Goal: Task Accomplishment & Management: Manage account settings

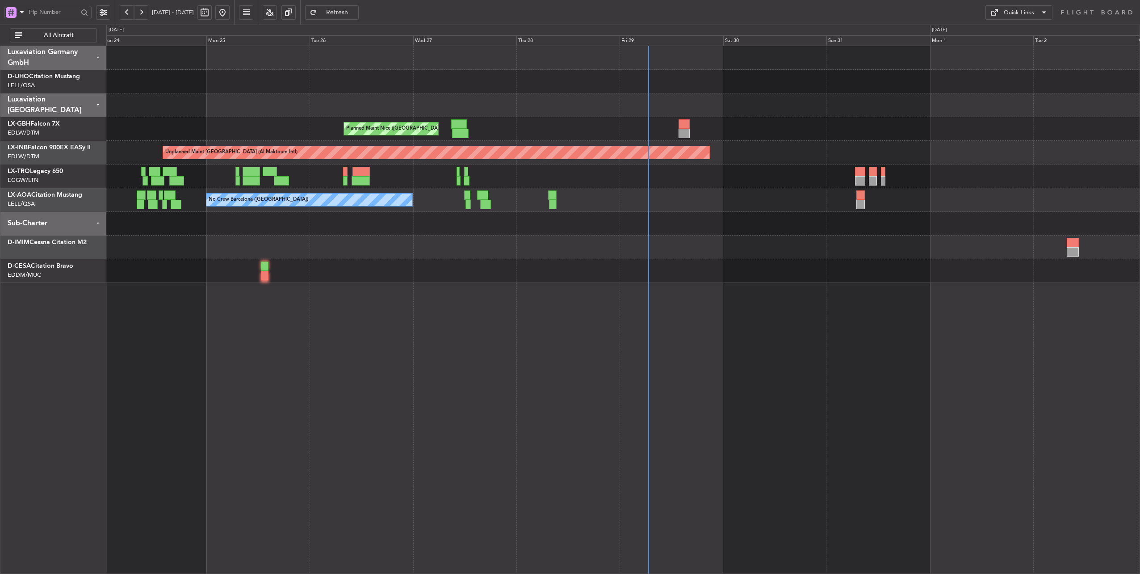
click at [699, 187] on div "Planned Maint [GEOGRAPHIC_DATA] ([GEOGRAPHIC_DATA])" at bounding box center [623, 176] width 1034 height 24
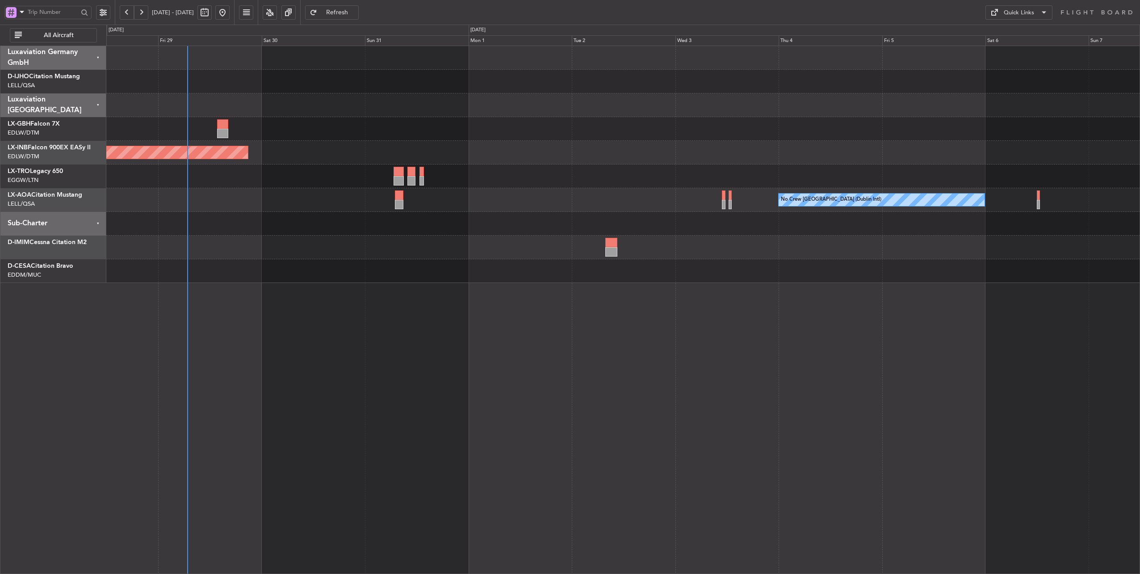
click at [508, 216] on div "Planned Maint Nice ([GEOGRAPHIC_DATA]) Unplanned Maint [GEOGRAPHIC_DATA] (Al Ma…" at bounding box center [623, 164] width 1034 height 237
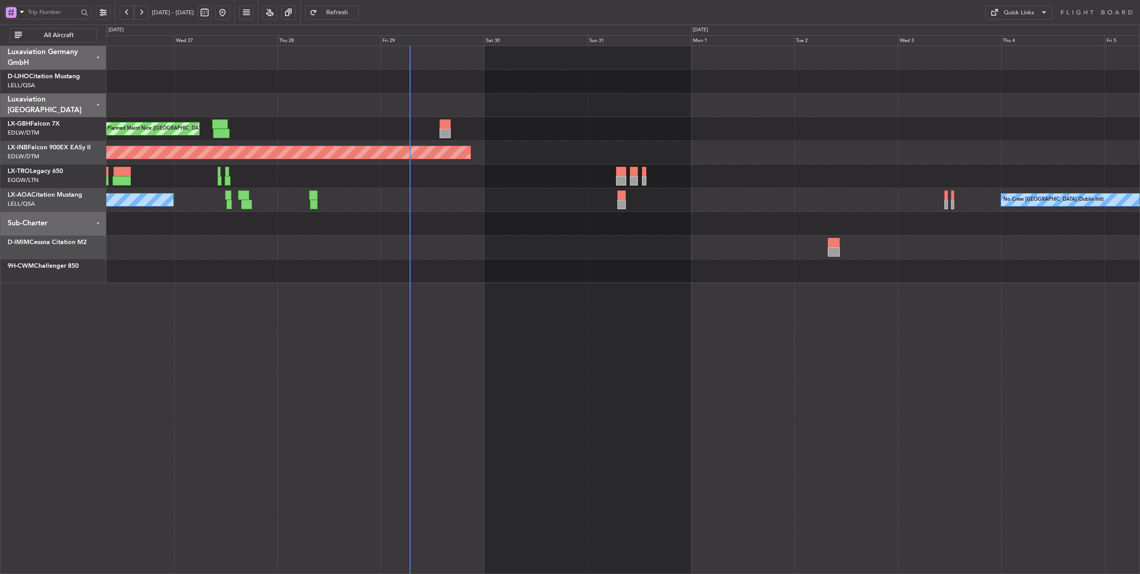
click at [681, 216] on div "Planned Maint Nice ([GEOGRAPHIC_DATA]) Unplanned Maint [GEOGRAPHIC_DATA] (Al Ma…" at bounding box center [623, 164] width 1034 height 237
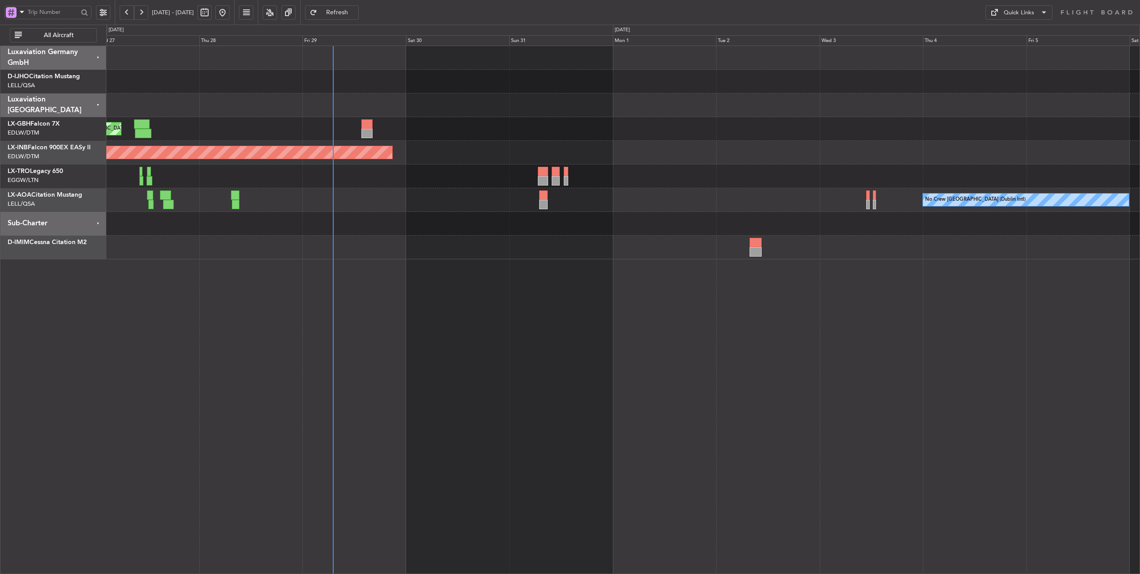
click at [415, 219] on div "Planned Maint Nice ([GEOGRAPHIC_DATA]) Unplanned Maint [GEOGRAPHIC_DATA] (Al Ma…" at bounding box center [623, 152] width 1034 height 213
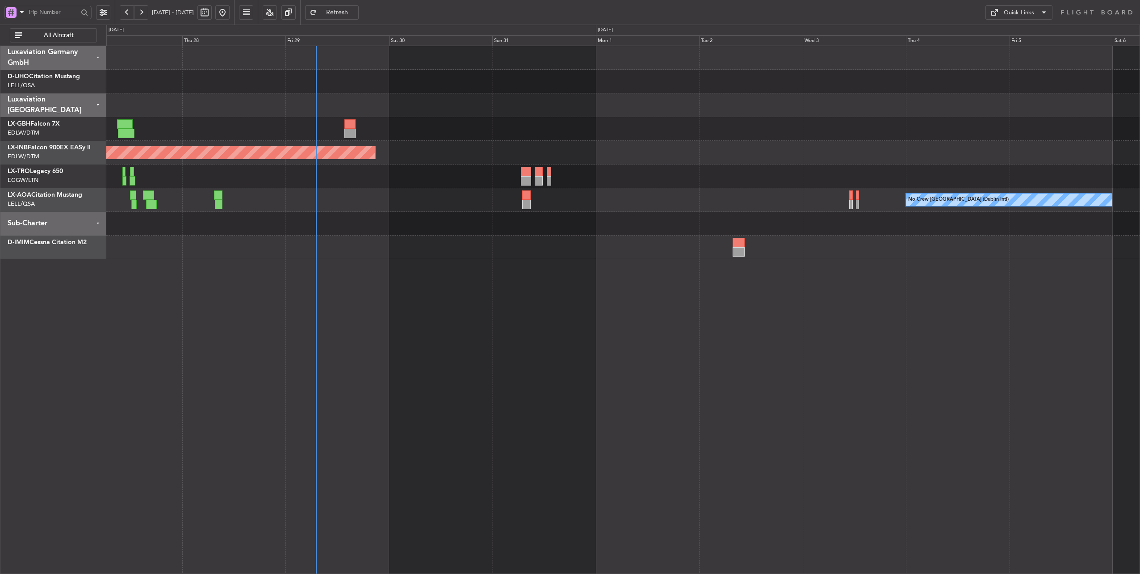
click at [442, 154] on div "Unplanned Maint [GEOGRAPHIC_DATA] (Al Maktoum Intl)" at bounding box center [623, 153] width 1034 height 24
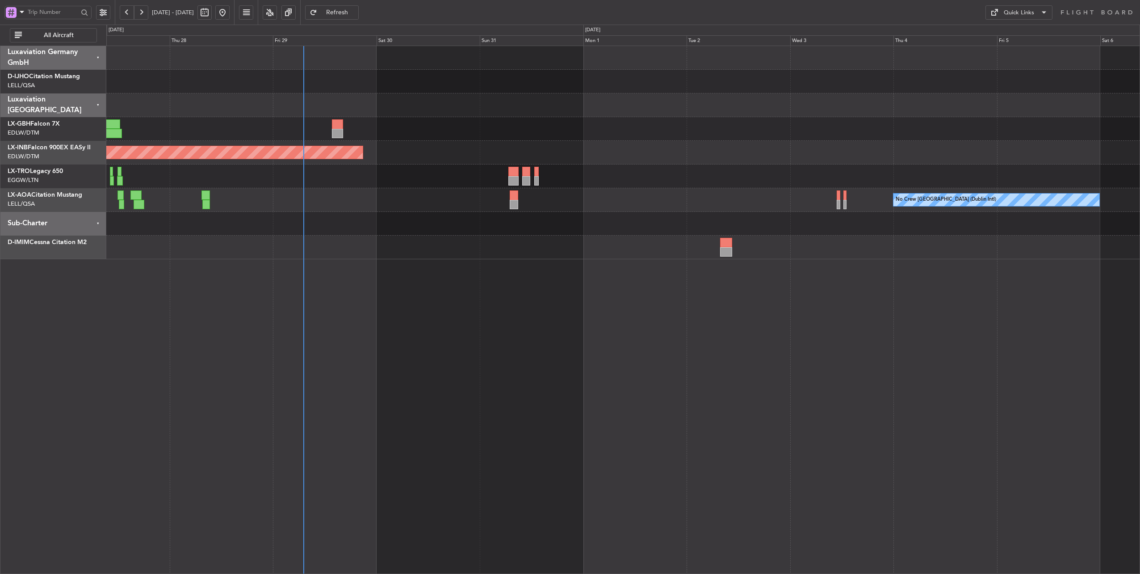
click at [437, 145] on div "Unplanned Maint [GEOGRAPHIC_DATA] (Al Maktoum Intl)" at bounding box center [623, 153] width 1034 height 24
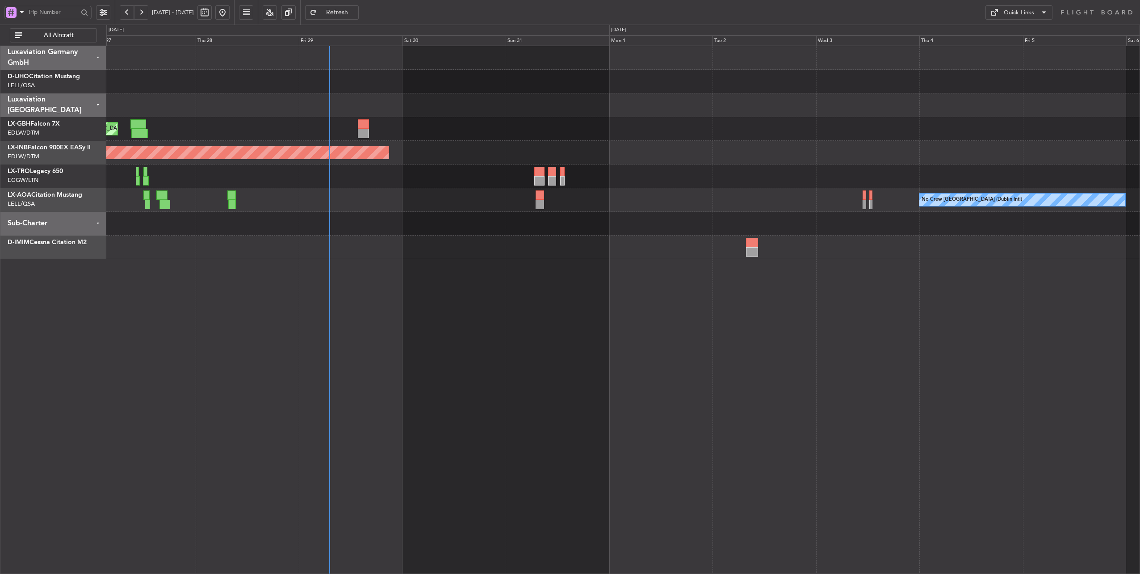
click at [291, 130] on div "Planned Maint Nice ([GEOGRAPHIC_DATA])" at bounding box center [623, 129] width 1034 height 24
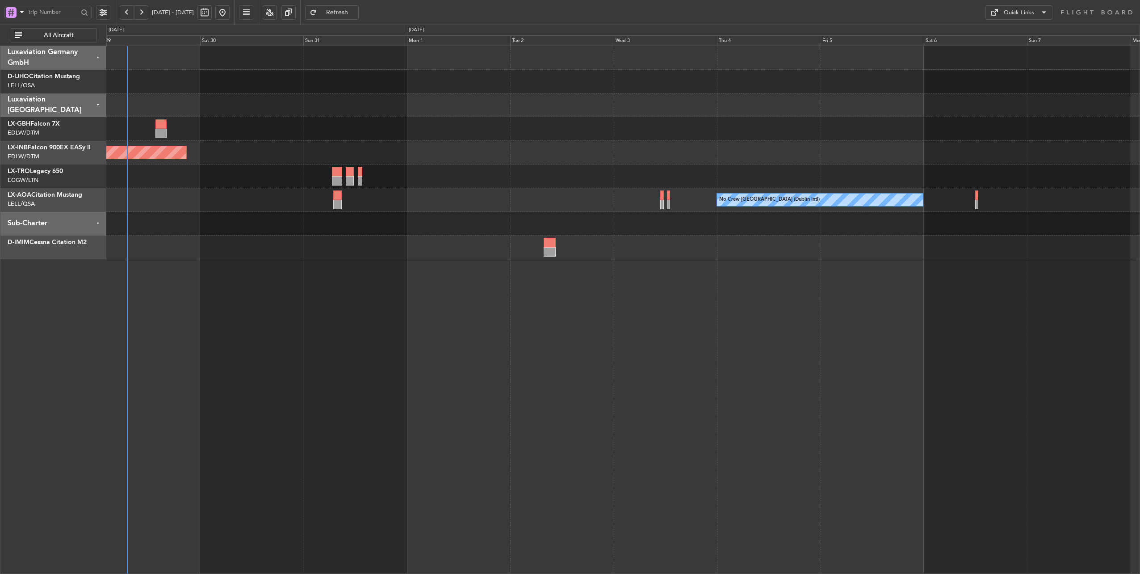
click at [517, 226] on div at bounding box center [623, 224] width 1034 height 24
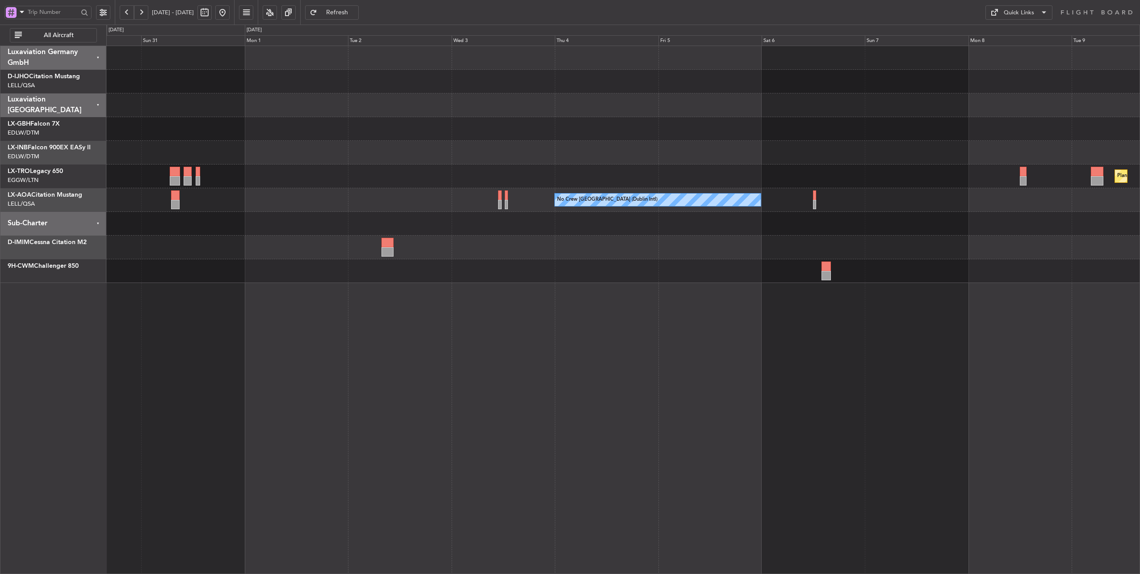
click at [102, 287] on div "Unplanned Maint [GEOGRAPHIC_DATA] (Al Maktoum Intl) Planned [GEOGRAPHIC_DATA] N…" at bounding box center [570, 299] width 1140 height 549
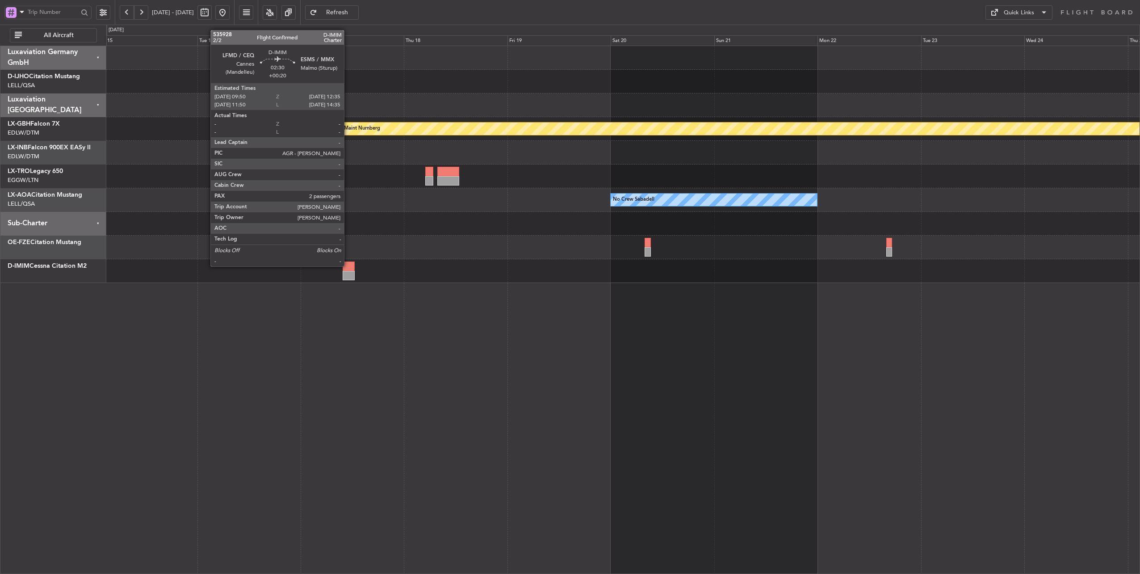
click at [349, 265] on div at bounding box center [349, 265] width 12 height 9
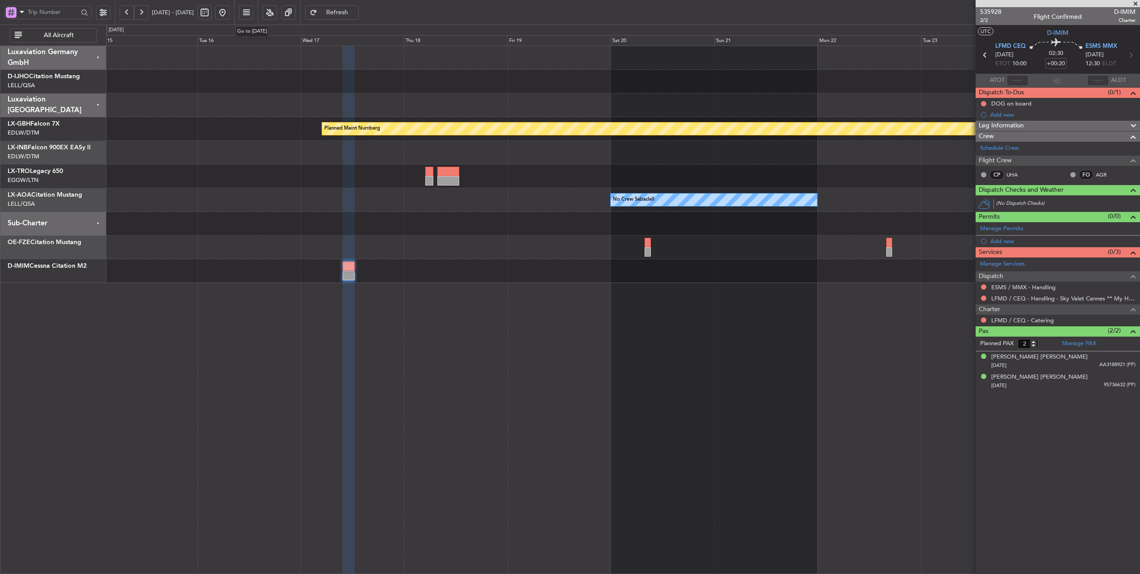
click at [230, 13] on button at bounding box center [222, 12] width 14 height 14
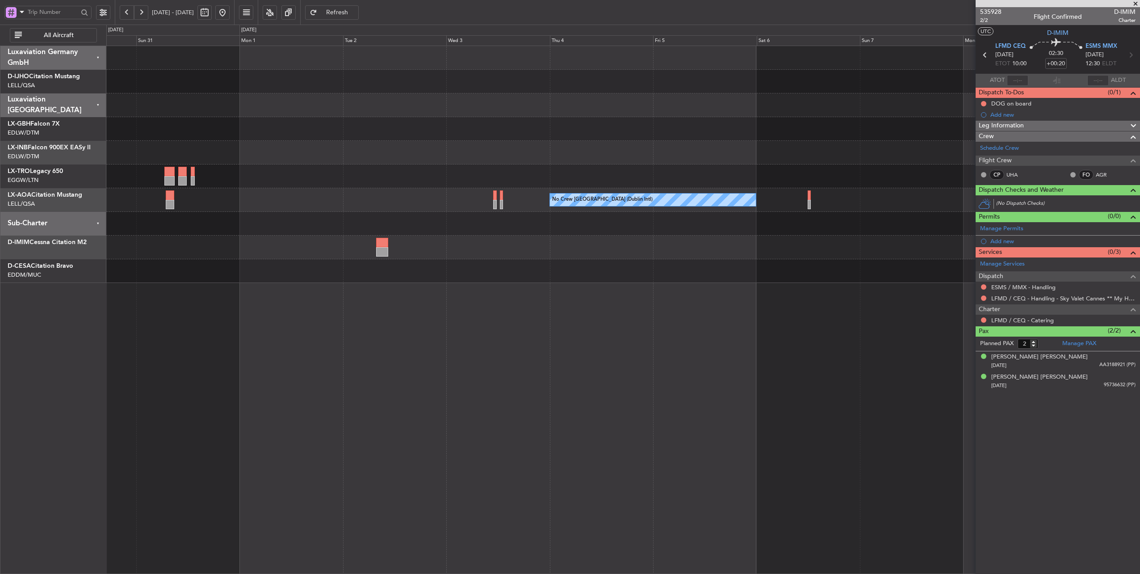
click at [145, 297] on div "Unplanned Maint [GEOGRAPHIC_DATA] (Al Maktoum Intl) Planned [GEOGRAPHIC_DATA] N…" at bounding box center [623, 310] width 1034 height 529
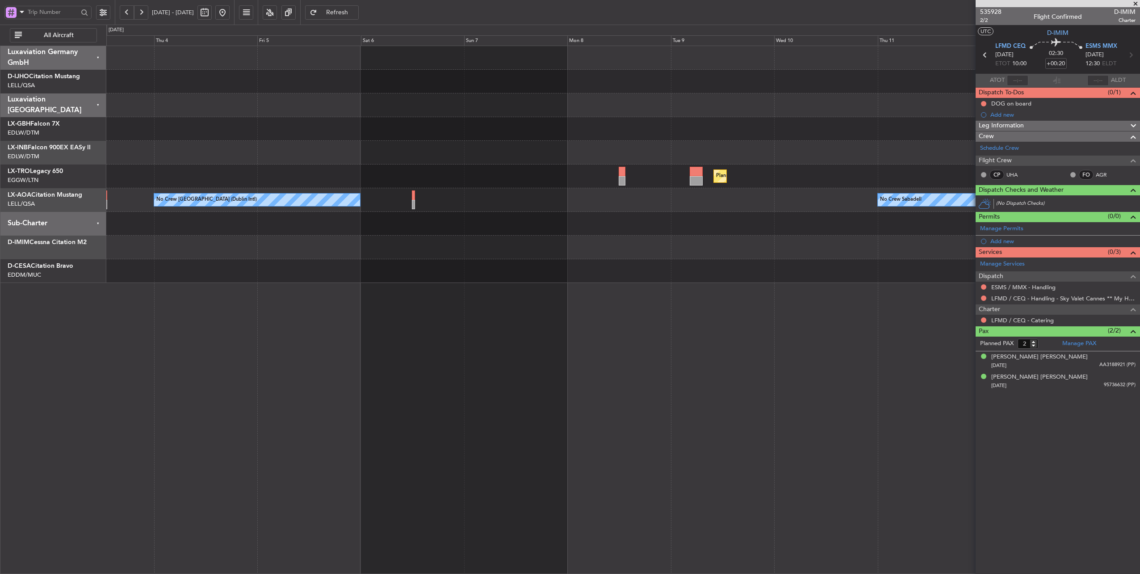
click at [390, 310] on div "Planned Maint Dusseldorf No Crew [GEOGRAPHIC_DATA] (Dublin Intl) No Crew Sabade…" at bounding box center [623, 310] width 1034 height 529
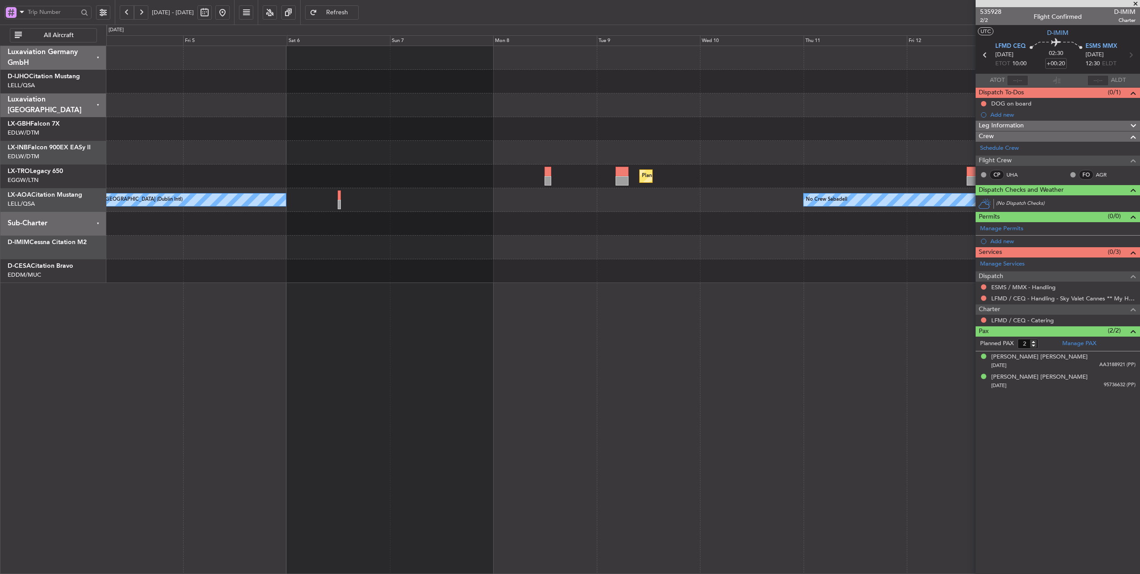
click at [574, 304] on div "Planned Maint Dusseldorf No Crew [GEOGRAPHIC_DATA] (Dublin Intl) No Crew Sabade…" at bounding box center [623, 310] width 1034 height 529
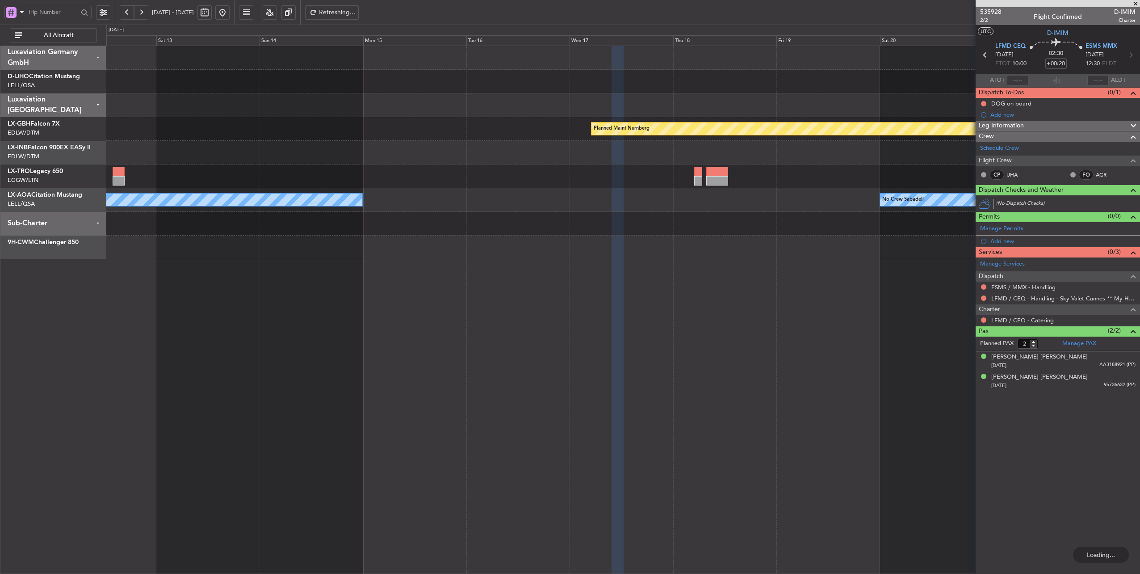
click at [139, 287] on div "Planned Maint Nurnberg No Crew Sabadell No Crew Sabadell" at bounding box center [623, 310] width 1034 height 529
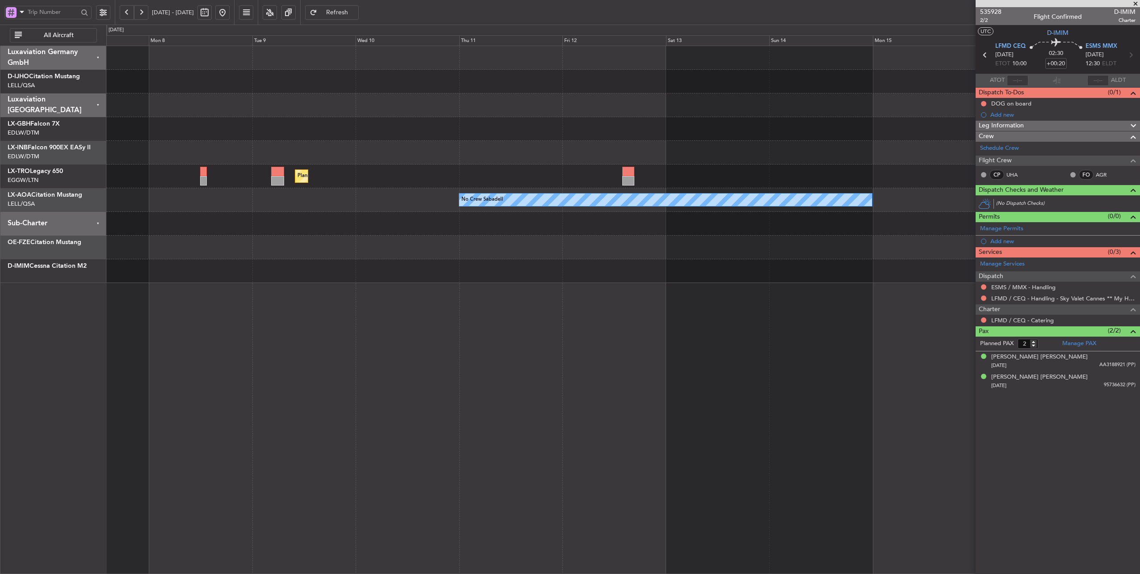
click at [847, 253] on div "Planned Maint Nurnberg Planned [GEOGRAPHIC_DATA] No Crew Sabadell No Crew Sabad…" at bounding box center [623, 164] width 1034 height 237
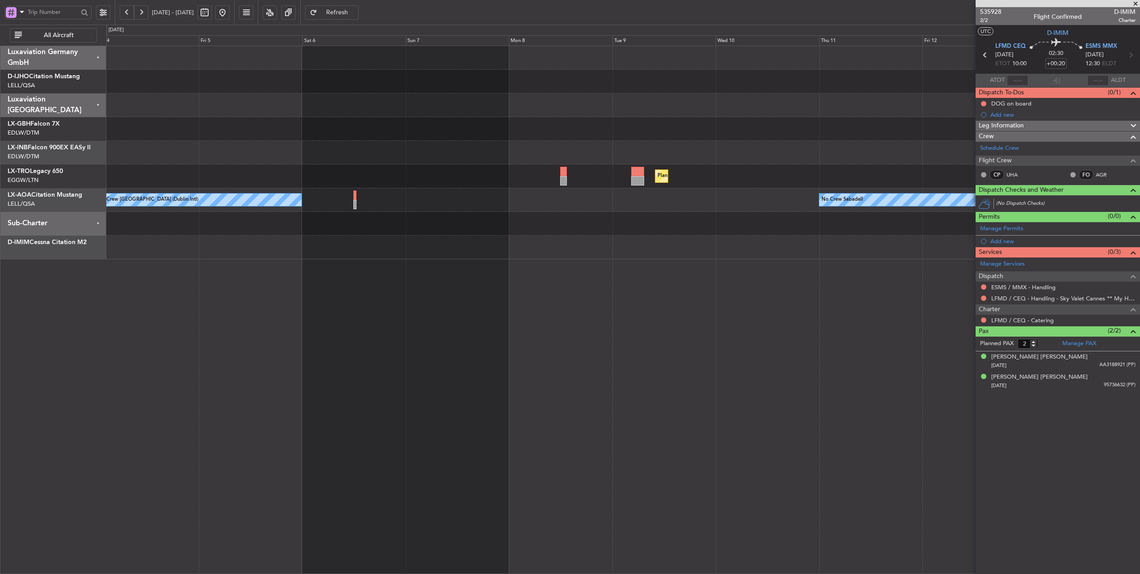
click at [740, 276] on div "Planned Maint Dusseldorf No Crew Sabadell No Crew [GEOGRAPHIC_DATA] (Dublin Int…" at bounding box center [623, 310] width 1034 height 529
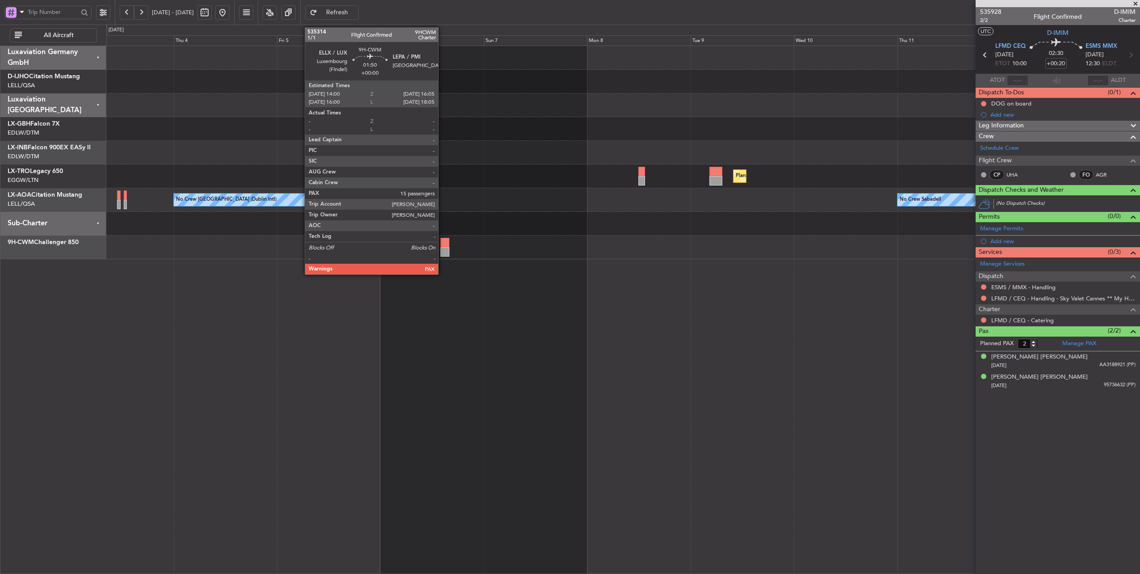
click at [443, 245] on div at bounding box center [445, 242] width 9 height 9
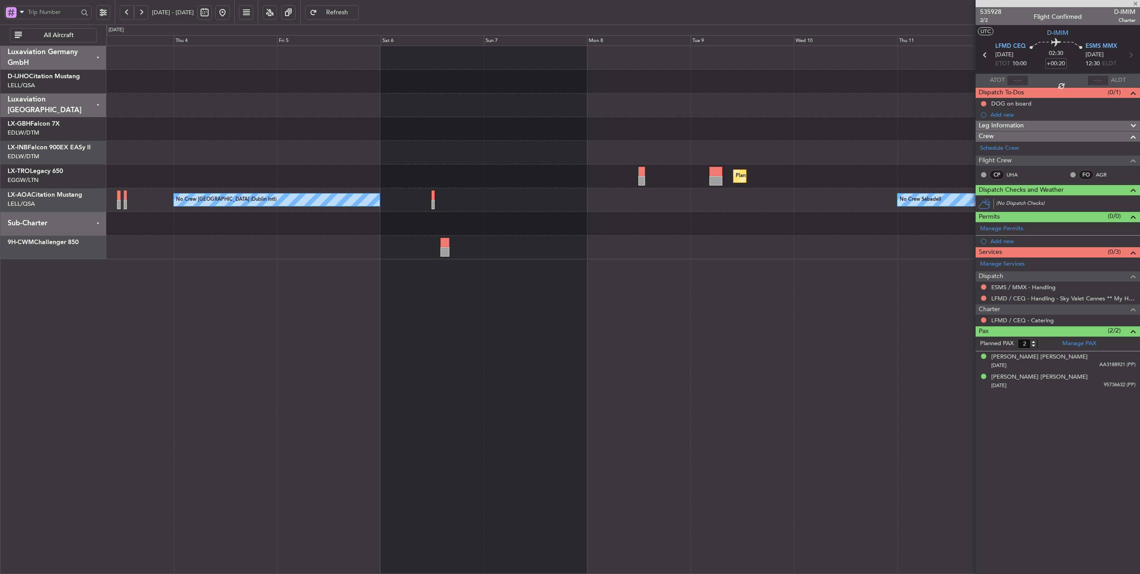
type input "15"
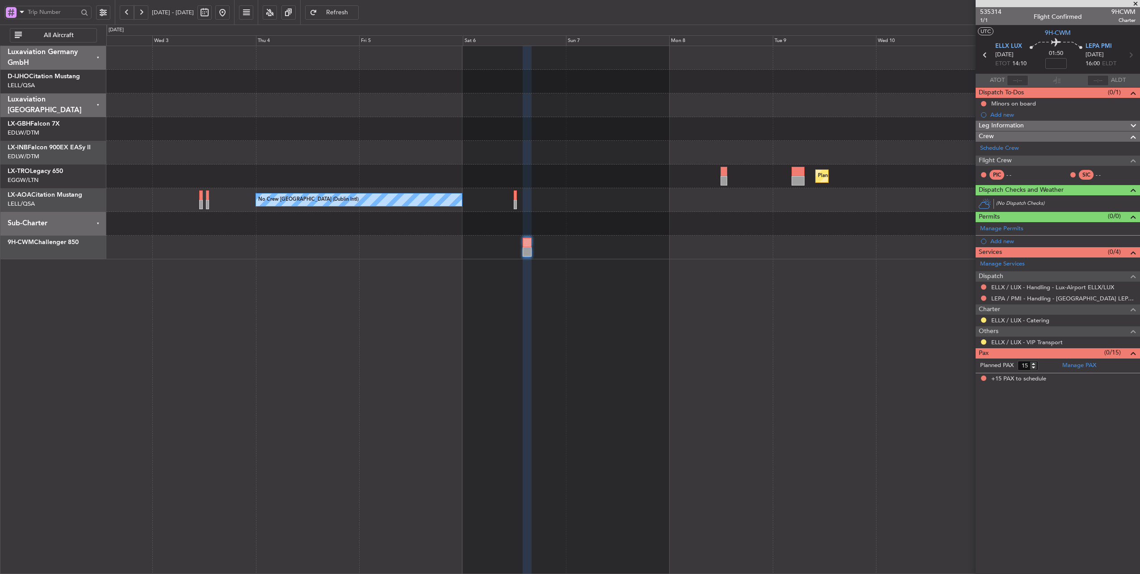
click at [430, 304] on div "Planned Maint Dusseldorf No Crew Sabadell No Crew [GEOGRAPHIC_DATA] (Dublin Int…" at bounding box center [623, 310] width 1034 height 529
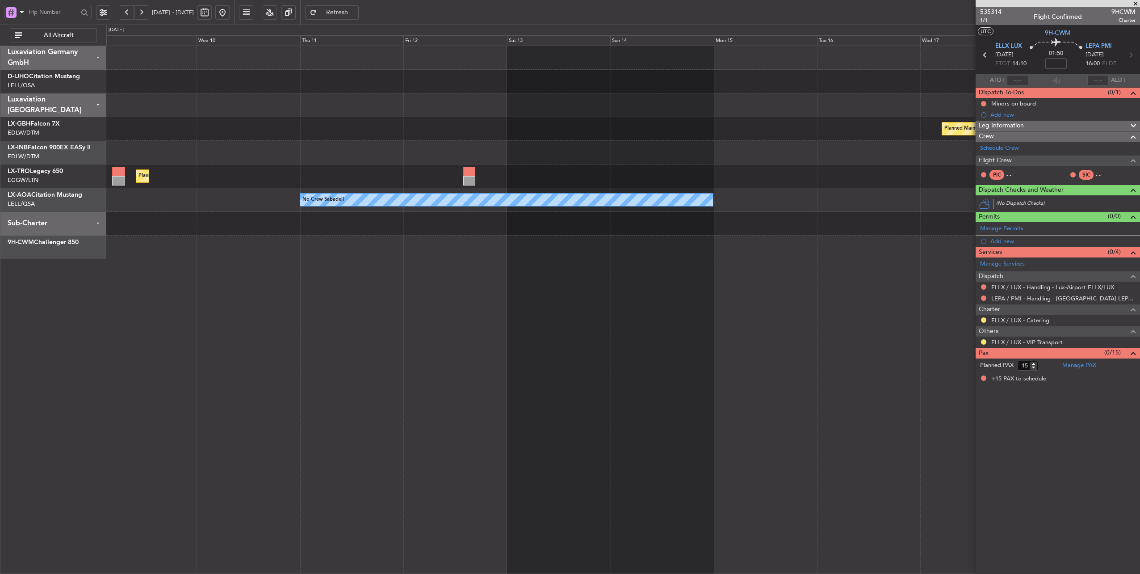
click at [139, 307] on div "Planned Maint Nurnberg Planned [GEOGRAPHIC_DATA] No Crew Sabadell No Crew Sabad…" at bounding box center [623, 310] width 1034 height 529
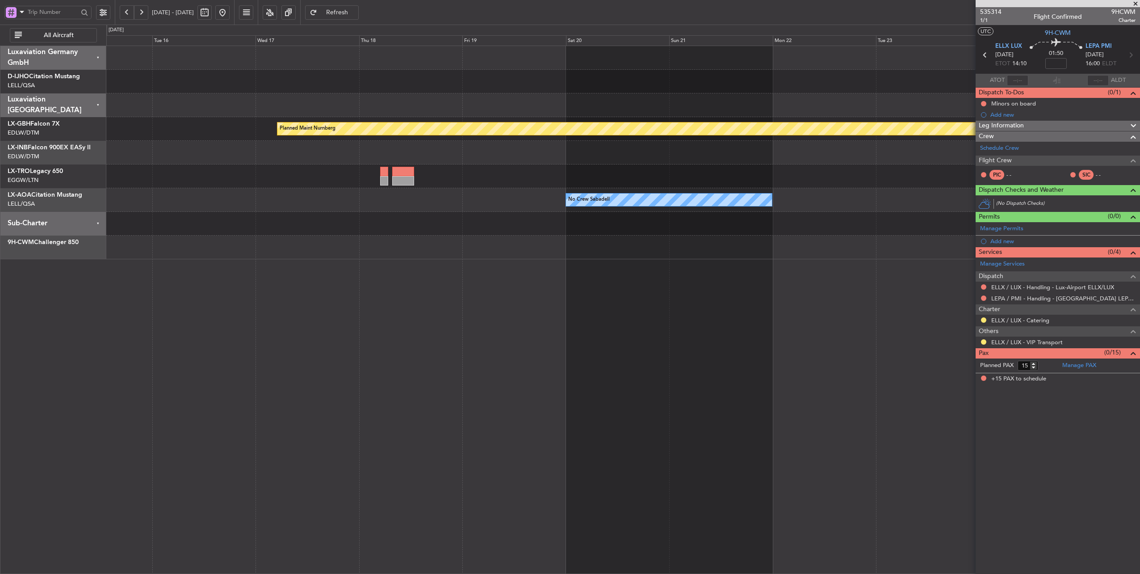
click at [162, 283] on div "Planned Maint Nurnberg No Crew Sabadell No Crew Sabadell No Crew Sabadell" at bounding box center [623, 310] width 1034 height 529
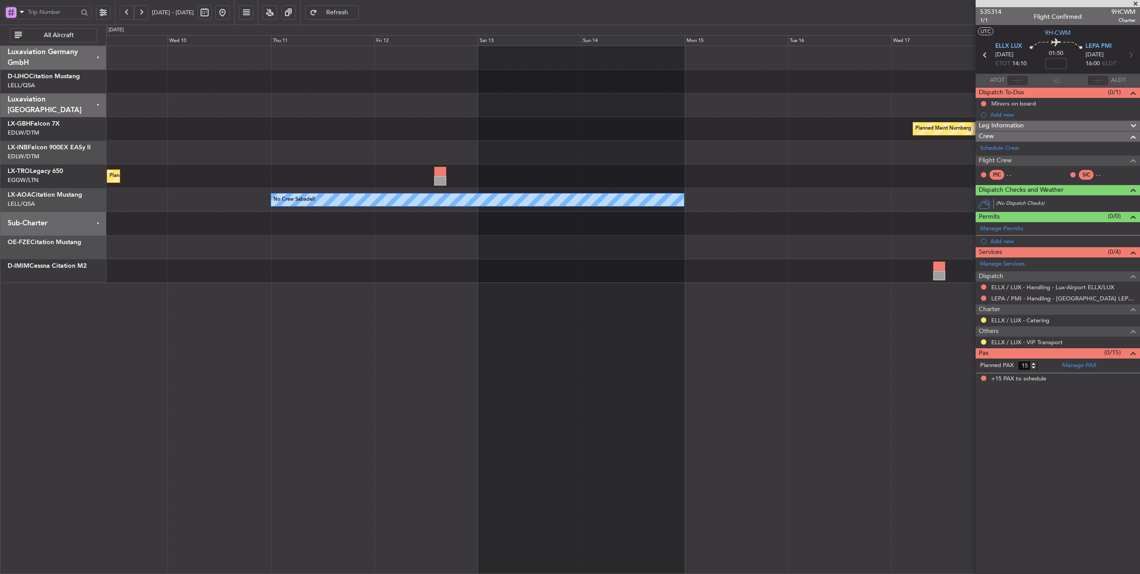
click at [1008, 287] on fb-app "[DATE] - [DATE] Refresh Quick Links All Aircraft Planned Maint Nurnberg Planned…" at bounding box center [570, 292] width 1140 height 563
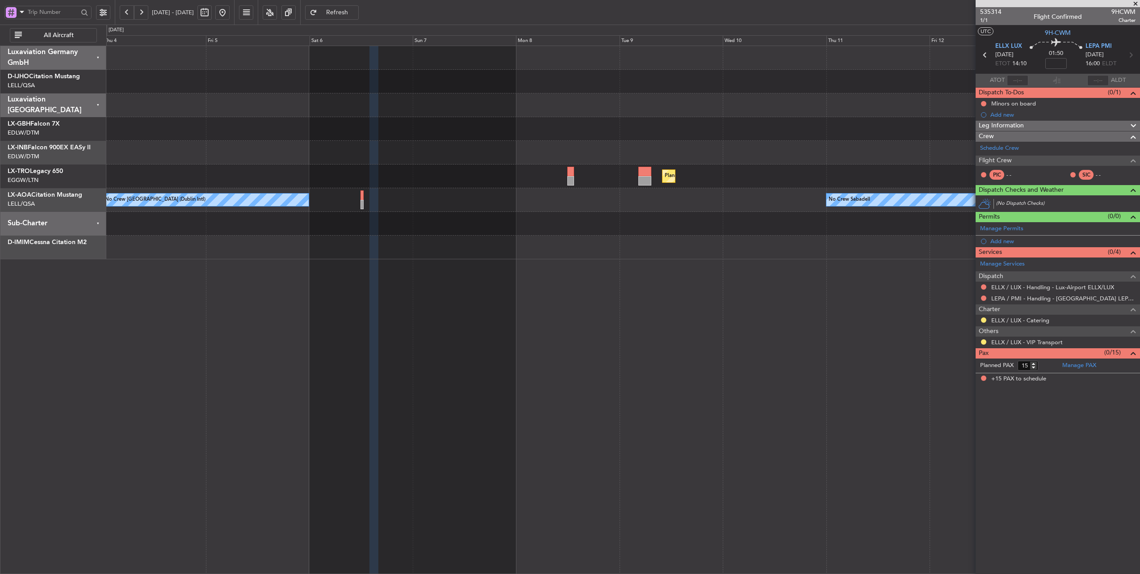
click at [810, 307] on div "Planned Maint Dusseldorf No Crew Sabadell No Crew [GEOGRAPHIC_DATA] (Dublin Int…" at bounding box center [623, 310] width 1034 height 529
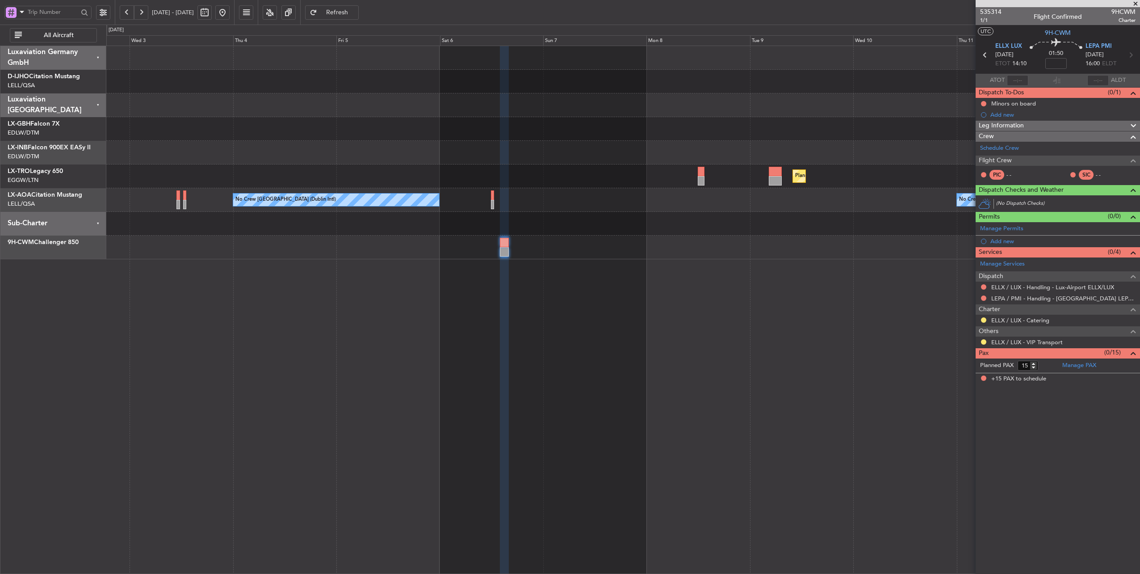
click at [406, 302] on div "Planned Maint Dusseldorf No Crew Sabadell No Crew [GEOGRAPHIC_DATA] (Dublin Int…" at bounding box center [623, 310] width 1034 height 529
click at [230, 13] on button at bounding box center [222, 12] width 14 height 14
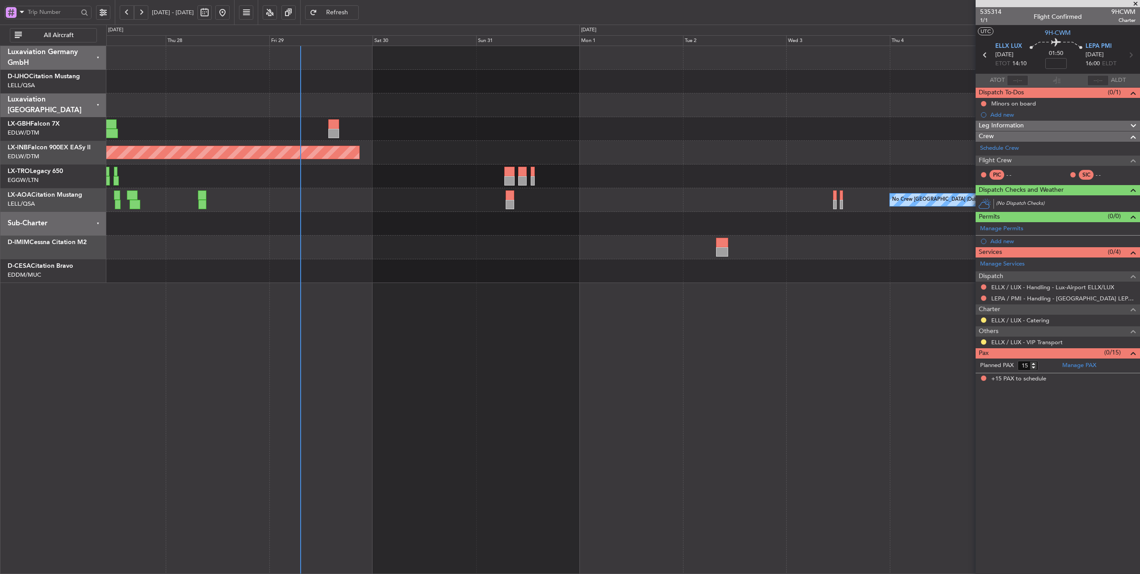
click at [394, 247] on div at bounding box center [623, 247] width 1034 height 24
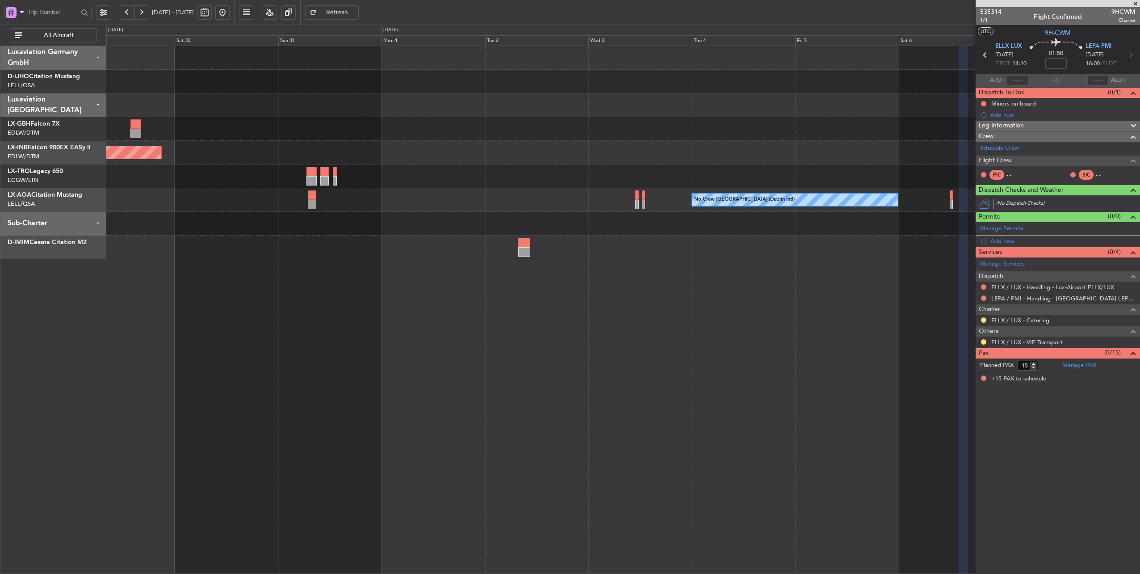
click at [380, 153] on div "Unplanned Maint [GEOGRAPHIC_DATA] (Al Maktoum Intl)" at bounding box center [623, 153] width 1034 height 24
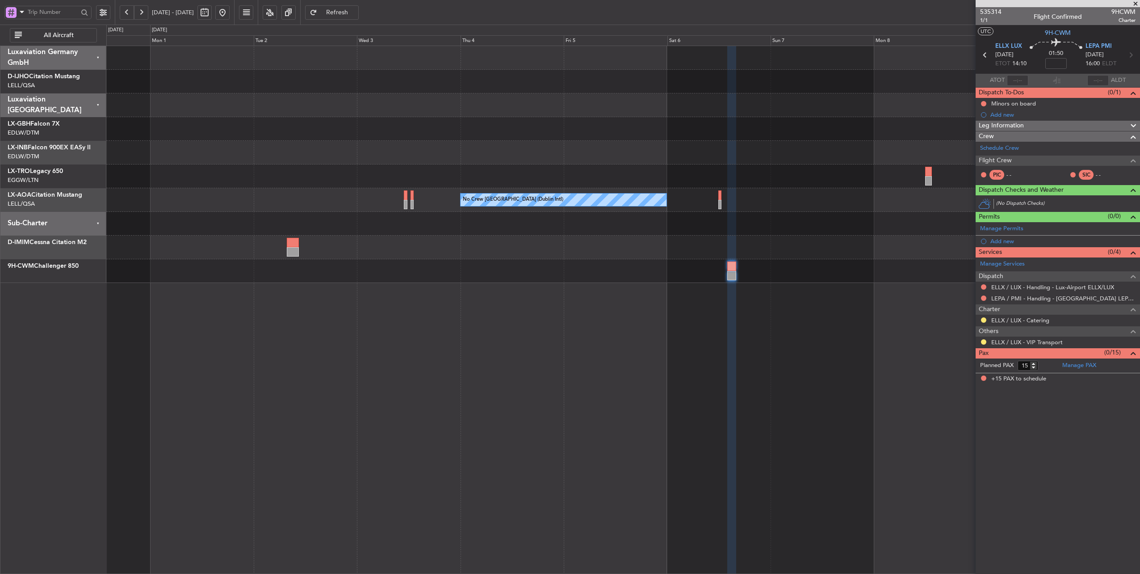
click at [677, 180] on div "Planned Maint Dusseldorf" at bounding box center [623, 176] width 1034 height 24
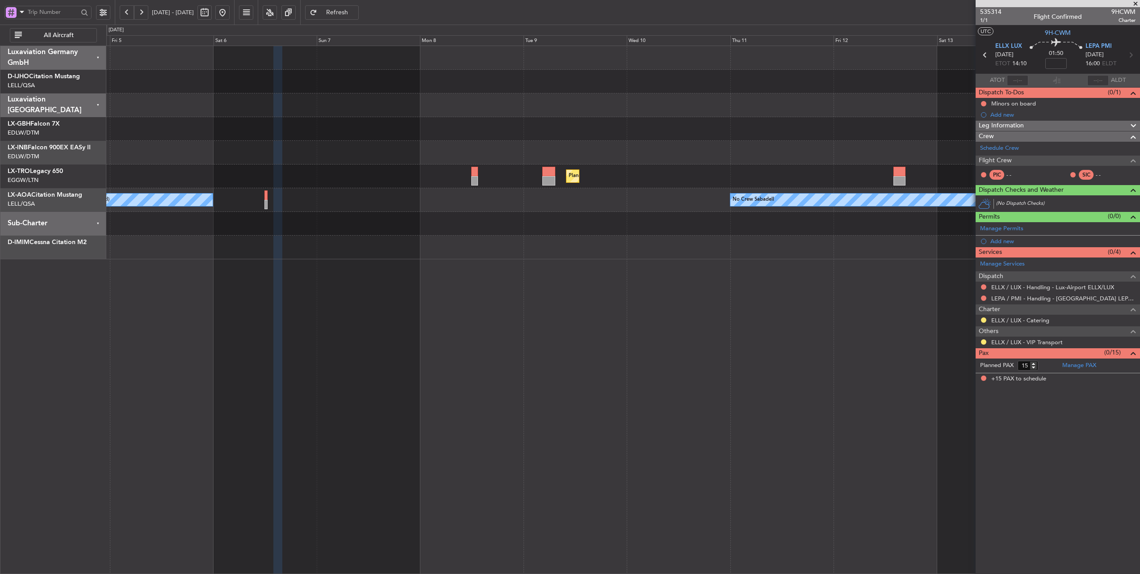
click at [871, 120] on div "Planned Maint Nurnberg" at bounding box center [623, 129] width 1034 height 24
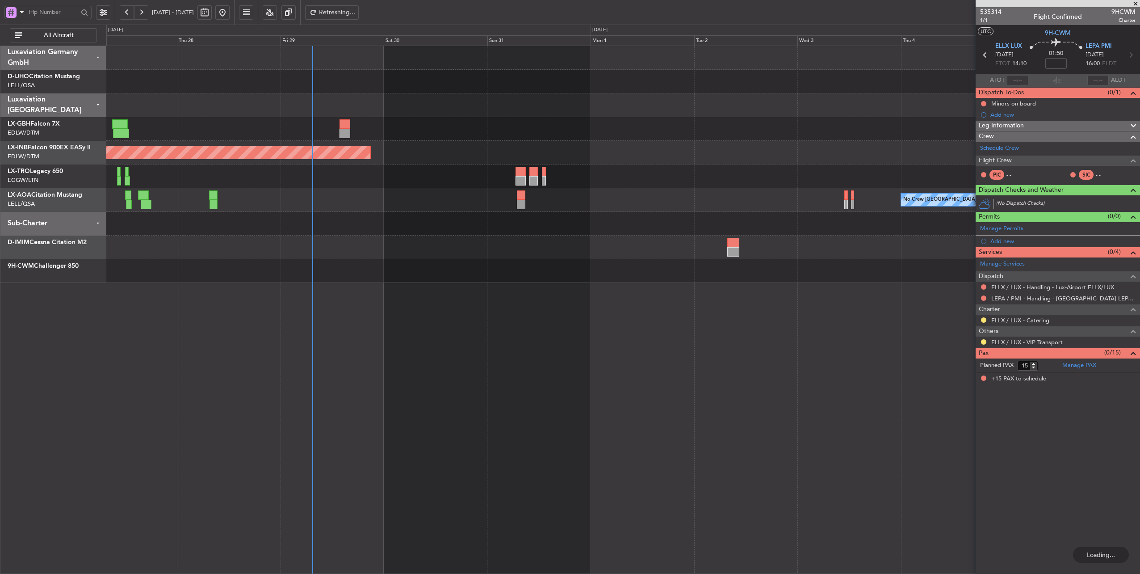
click at [749, 157] on div "Unplanned Maint [GEOGRAPHIC_DATA] (Al Maktoum Intl)" at bounding box center [623, 153] width 1034 height 24
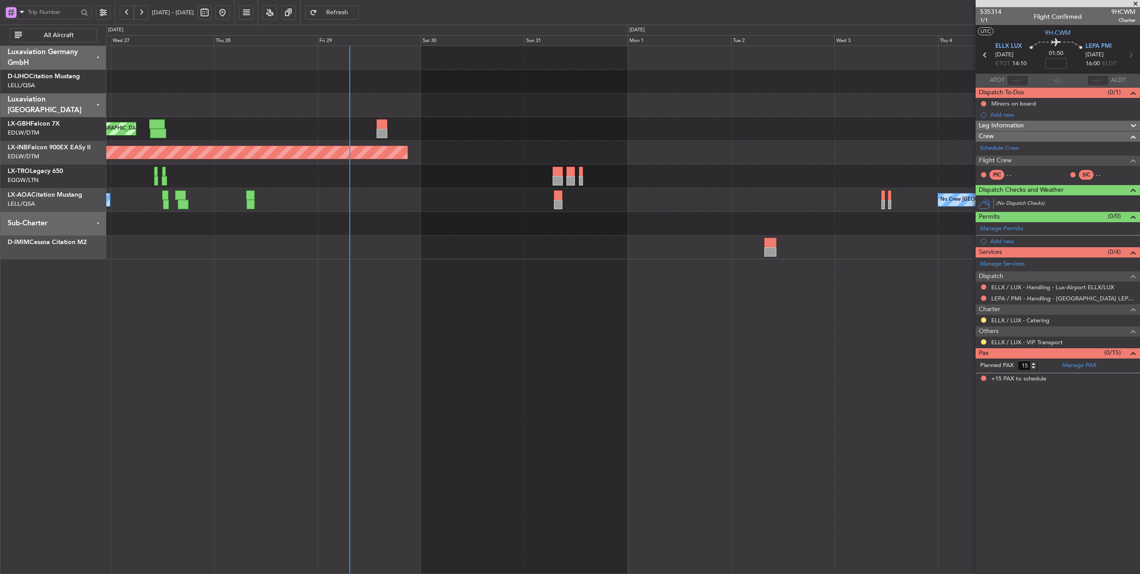
click at [718, 212] on div "Planned Maint Nice ([GEOGRAPHIC_DATA]) Unplanned Maint [GEOGRAPHIC_DATA] (Al Ma…" at bounding box center [623, 152] width 1034 height 213
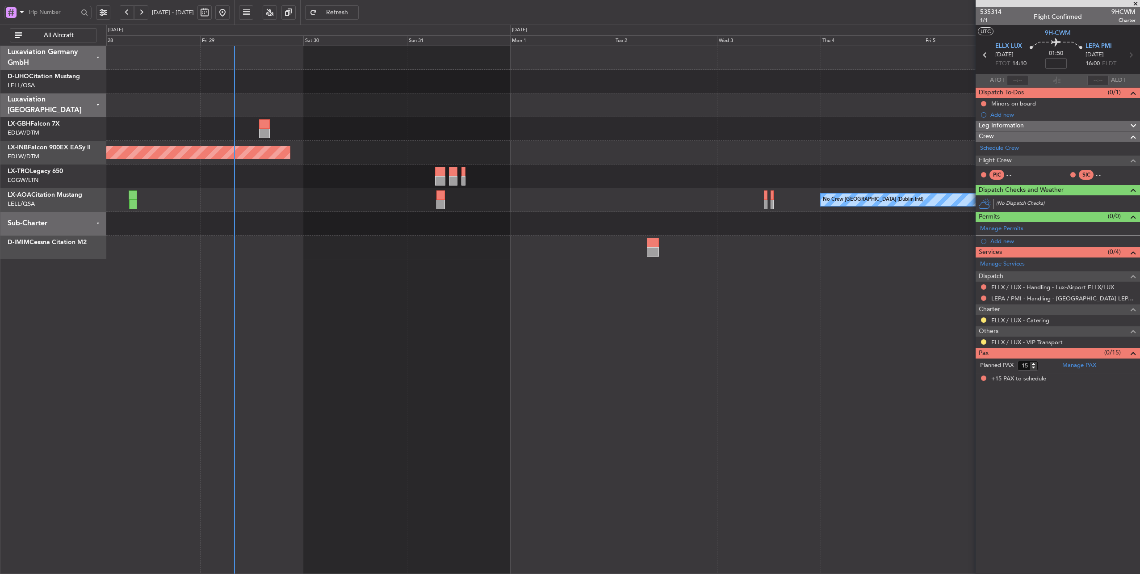
click at [376, 122] on div "Planned Maint Nice ([GEOGRAPHIC_DATA])" at bounding box center [623, 129] width 1034 height 24
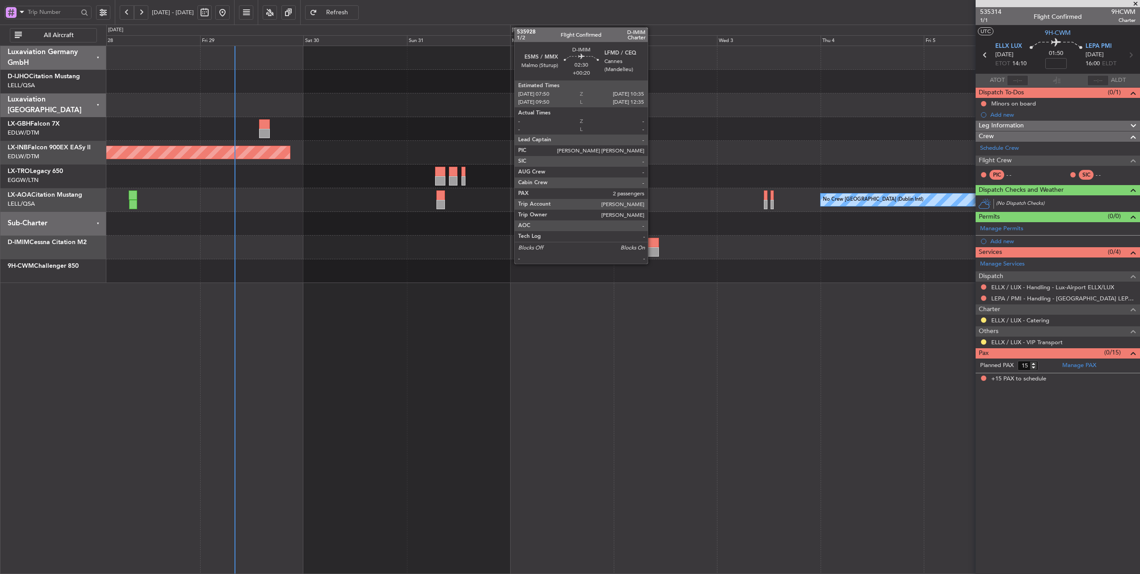
click at [356, 129] on div "Planned Maint Nice ([GEOGRAPHIC_DATA])" at bounding box center [623, 129] width 1034 height 24
click at [362, 152] on div "Unplanned Maint [GEOGRAPHIC_DATA] (Al Maktoum Intl)" at bounding box center [623, 153] width 1034 height 24
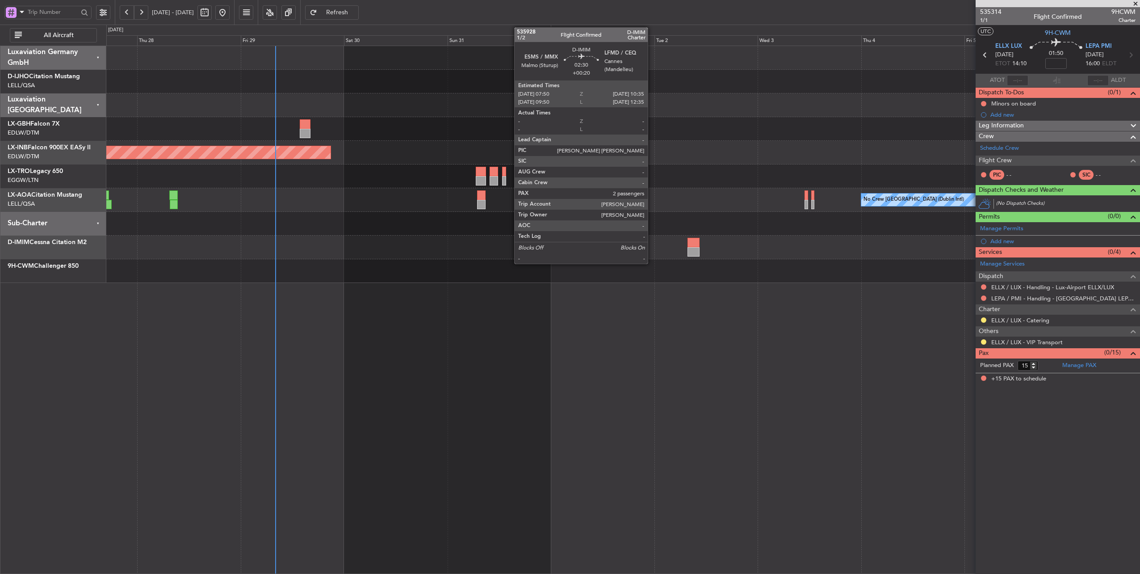
click at [426, 147] on div "Unplanned Maint [GEOGRAPHIC_DATA] (Al Maktoum Intl)" at bounding box center [623, 153] width 1034 height 24
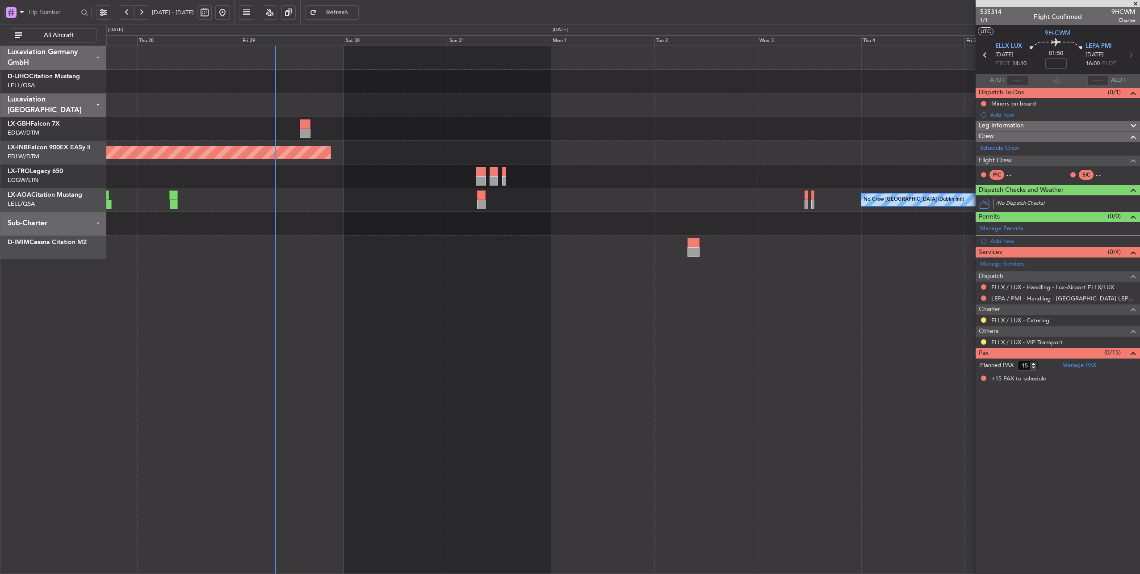
click at [345, 204] on div "No Crew [GEOGRAPHIC_DATA] (Dublin Intl) No Crew Barcelona ([GEOGRAPHIC_DATA])" at bounding box center [623, 200] width 1034 height 24
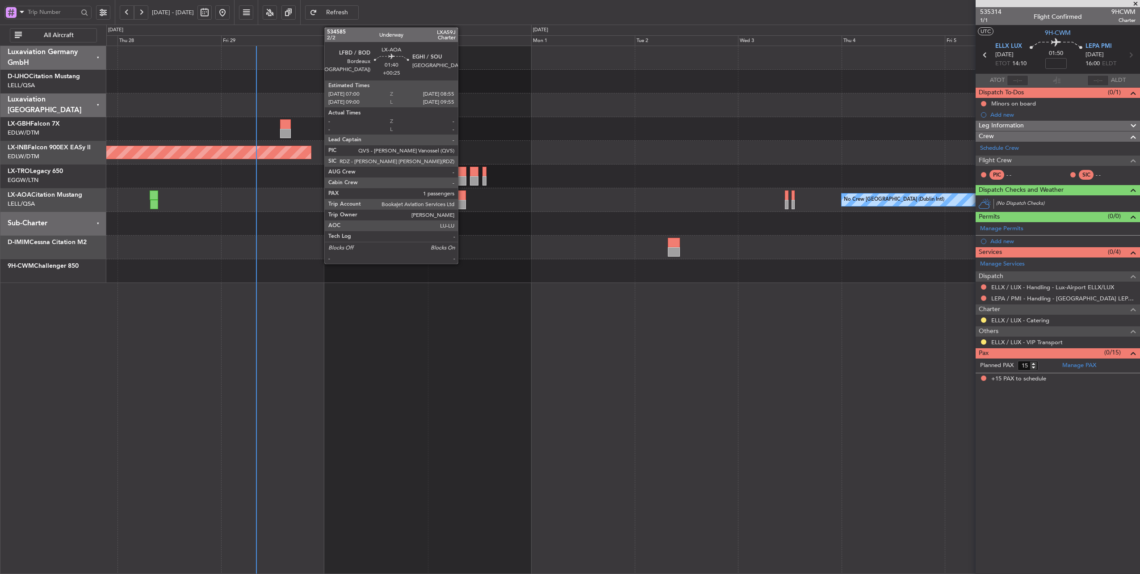
click at [462, 198] on div at bounding box center [462, 194] width 8 height 9
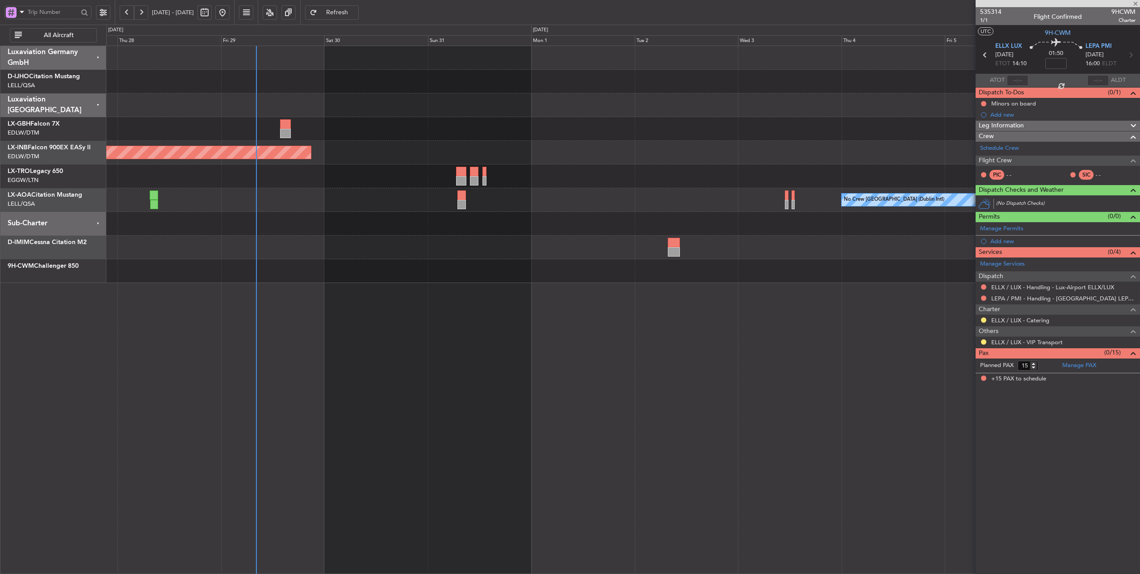
type input "+00:25"
type input "1"
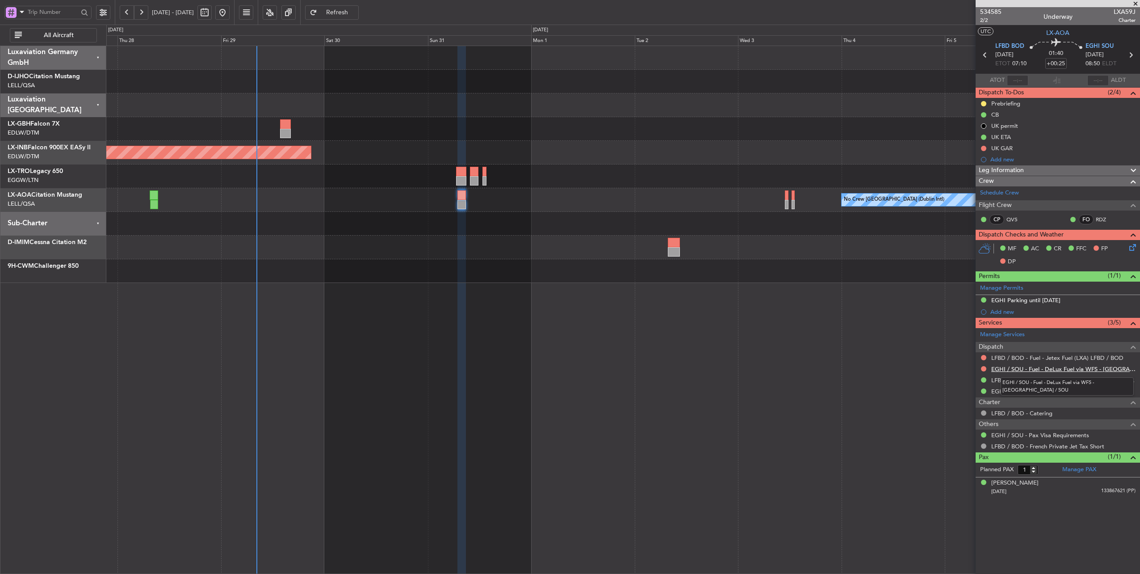
click at [1067, 367] on link "EGHI / SOU - Fuel - DeLux Fuel via WFS - [GEOGRAPHIC_DATA] / SOU" at bounding box center [1064, 369] width 144 height 8
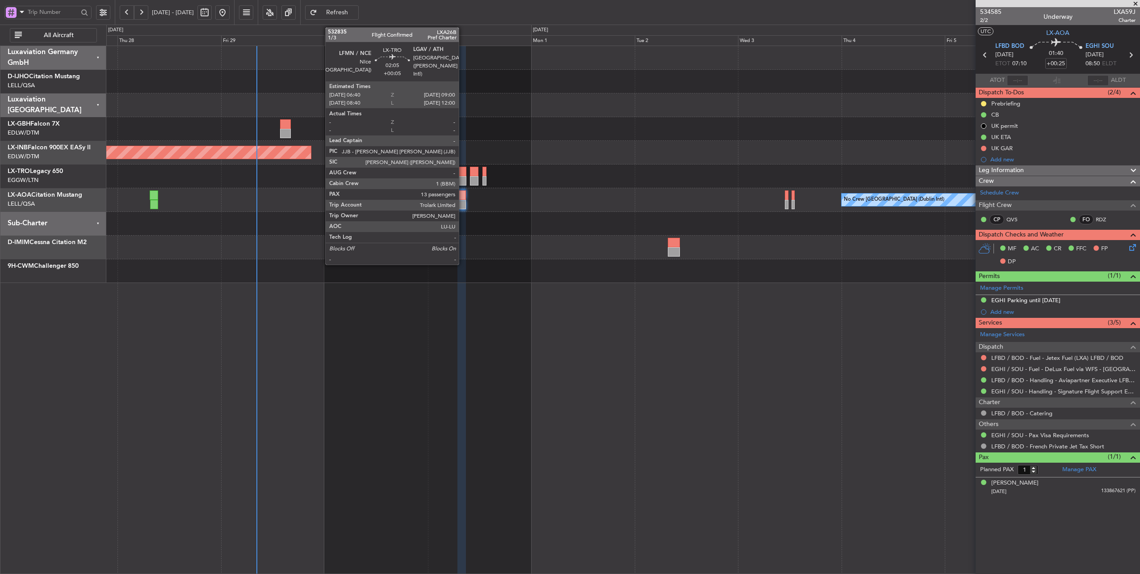
click at [463, 170] on div at bounding box center [461, 171] width 10 height 9
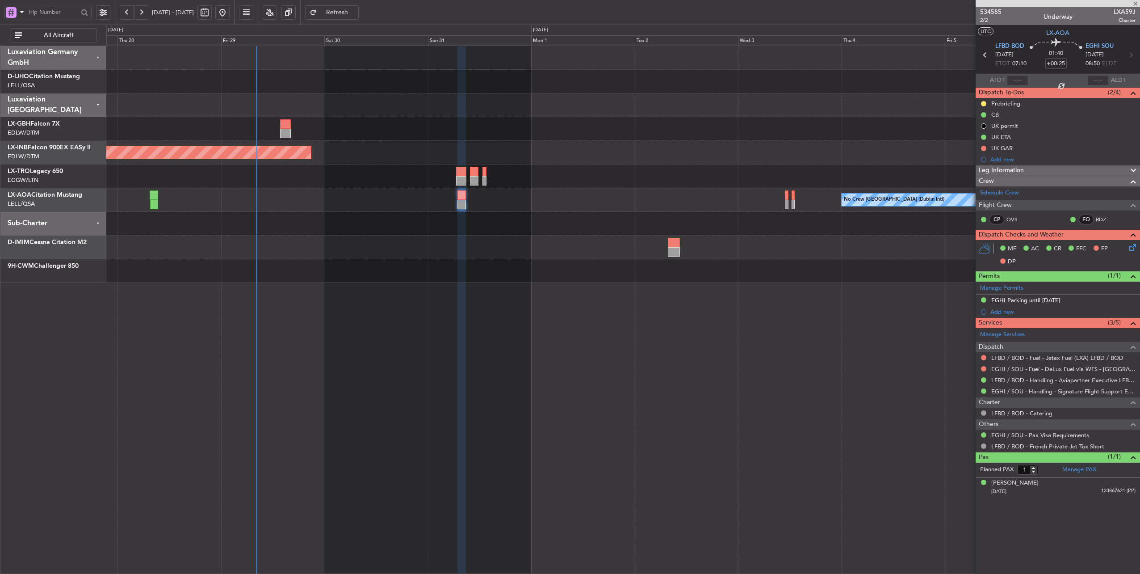
type input "+00:05"
type input "13"
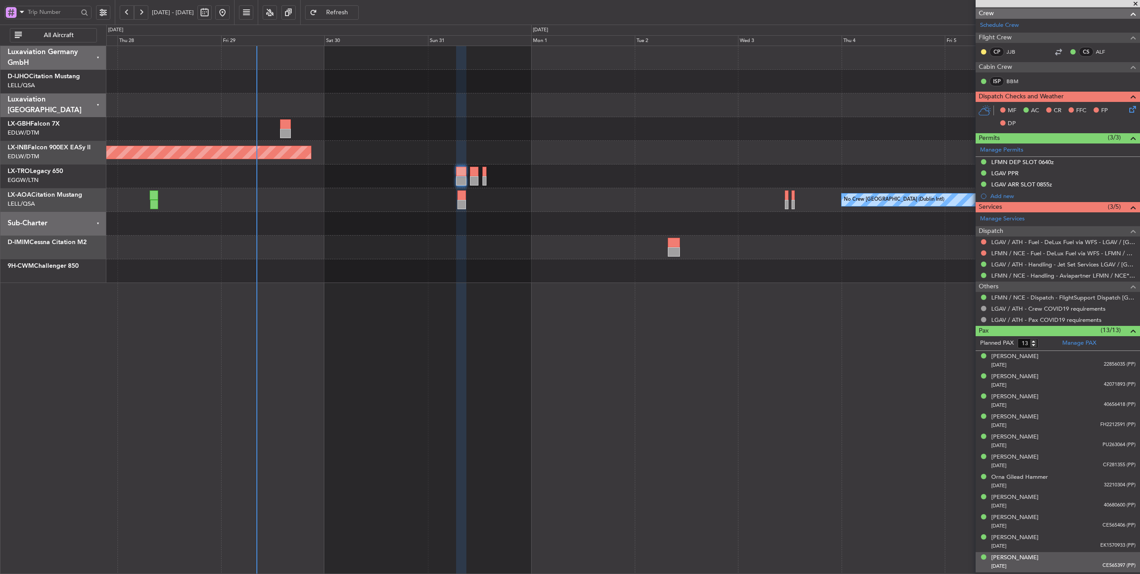
scroll to position [170, 0]
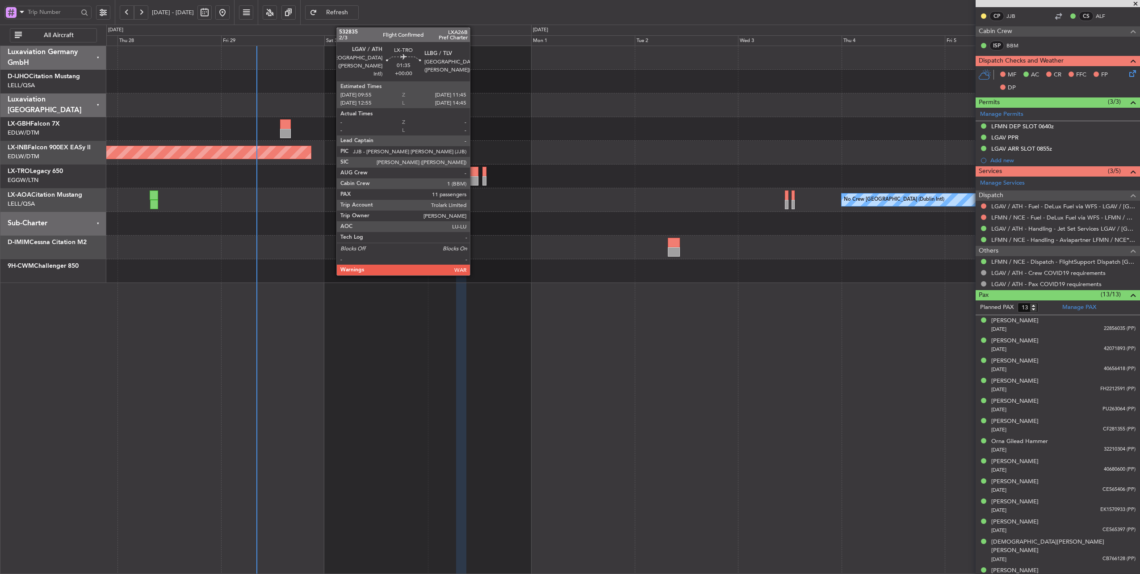
click at [475, 173] on div at bounding box center [474, 171] width 8 height 9
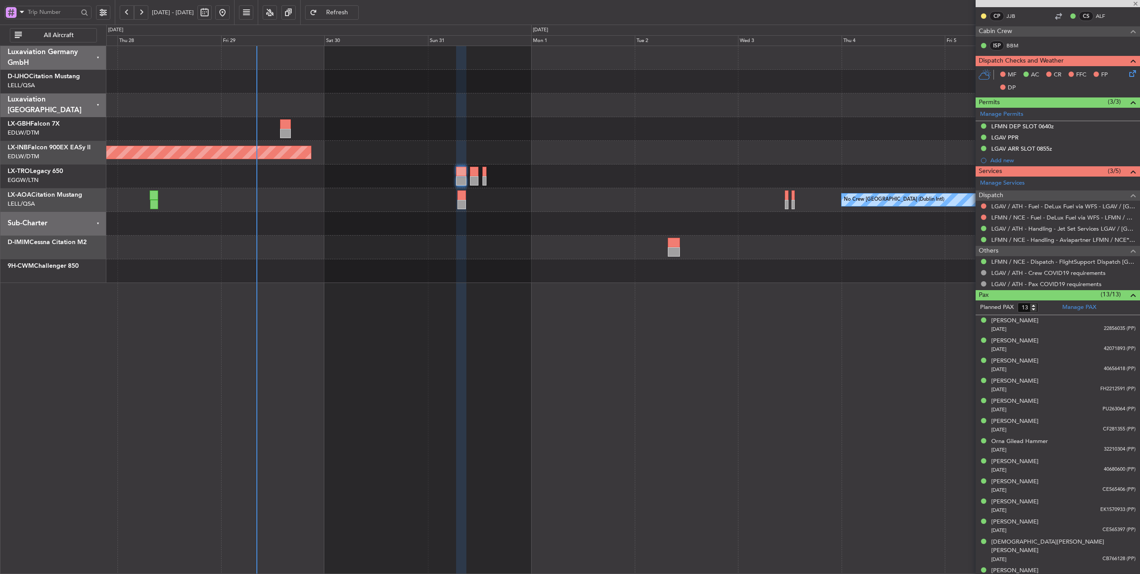
type input "11"
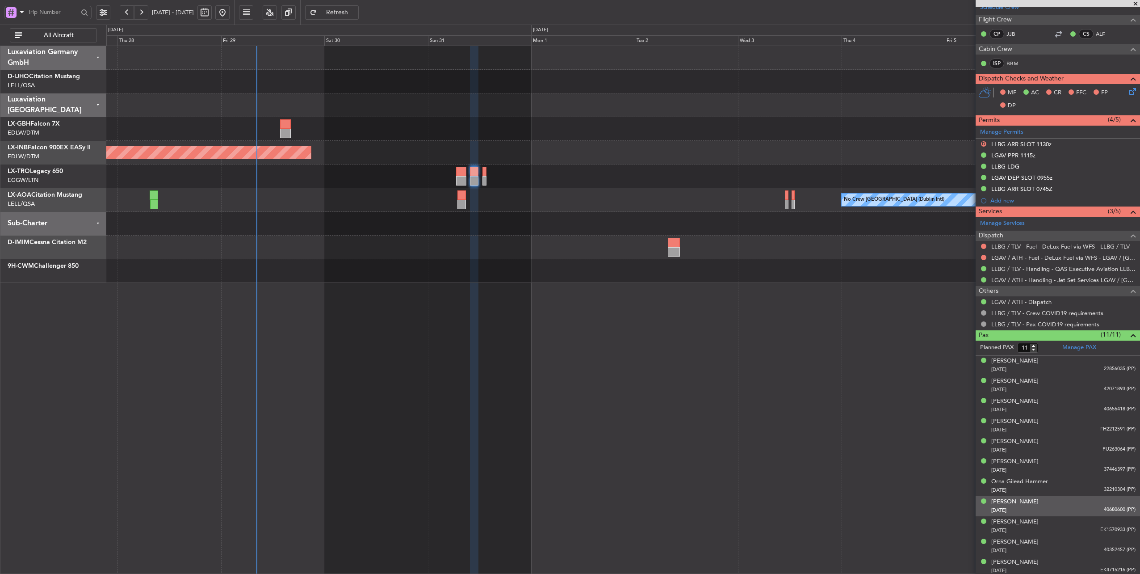
scroll to position [0, 0]
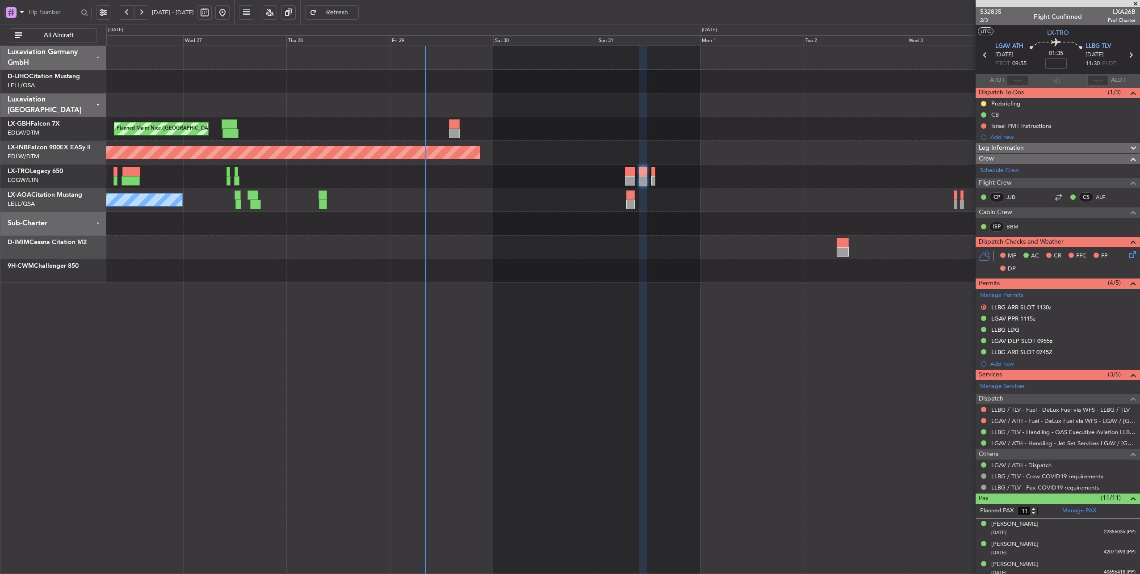
click at [531, 225] on div "Planned Maint Nice ([GEOGRAPHIC_DATA]) Unplanned Maint [GEOGRAPHIC_DATA] (Al Ma…" at bounding box center [623, 164] width 1034 height 237
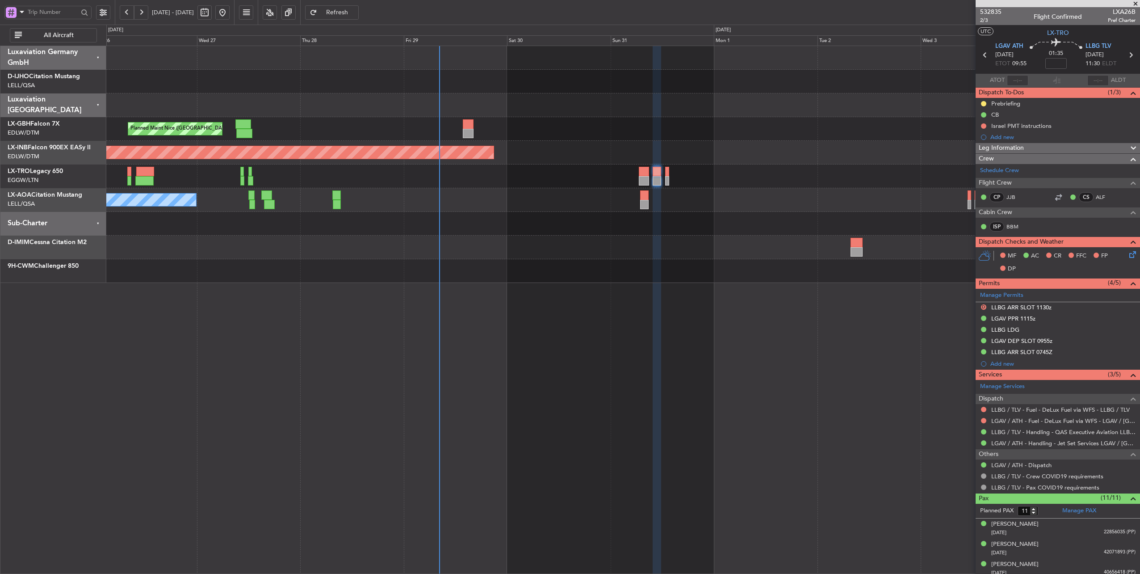
click at [518, 206] on div "No Crew [GEOGRAPHIC_DATA] (Dublin Intl) No Crew Barcelona ([GEOGRAPHIC_DATA])" at bounding box center [623, 200] width 1034 height 24
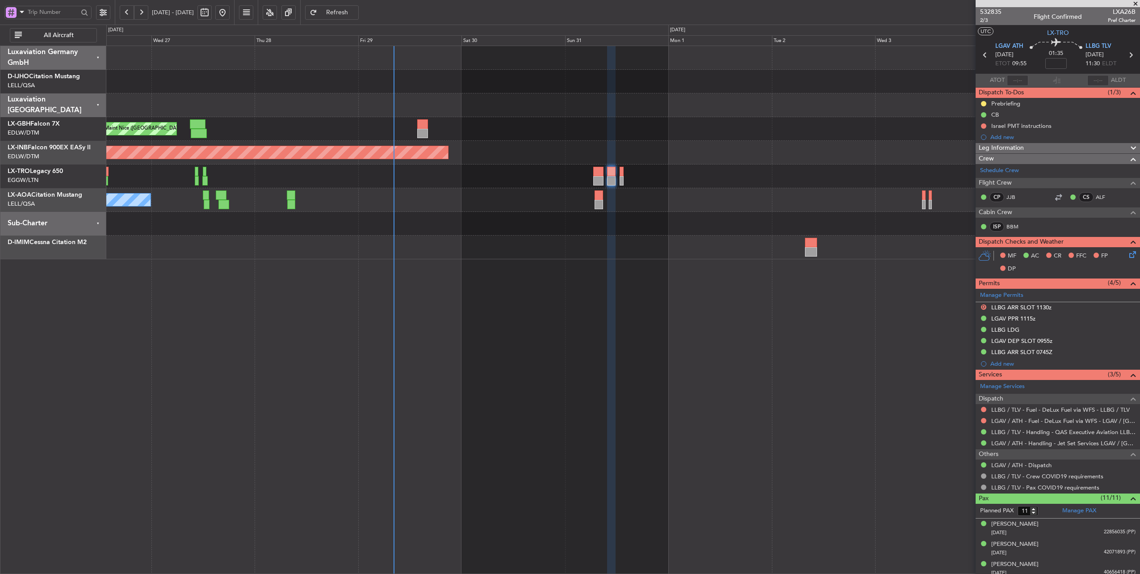
click at [578, 141] on div "Planned Maint Nice ([GEOGRAPHIC_DATA]) Unplanned Maint [GEOGRAPHIC_DATA] (Al Ma…" at bounding box center [623, 152] width 1034 height 213
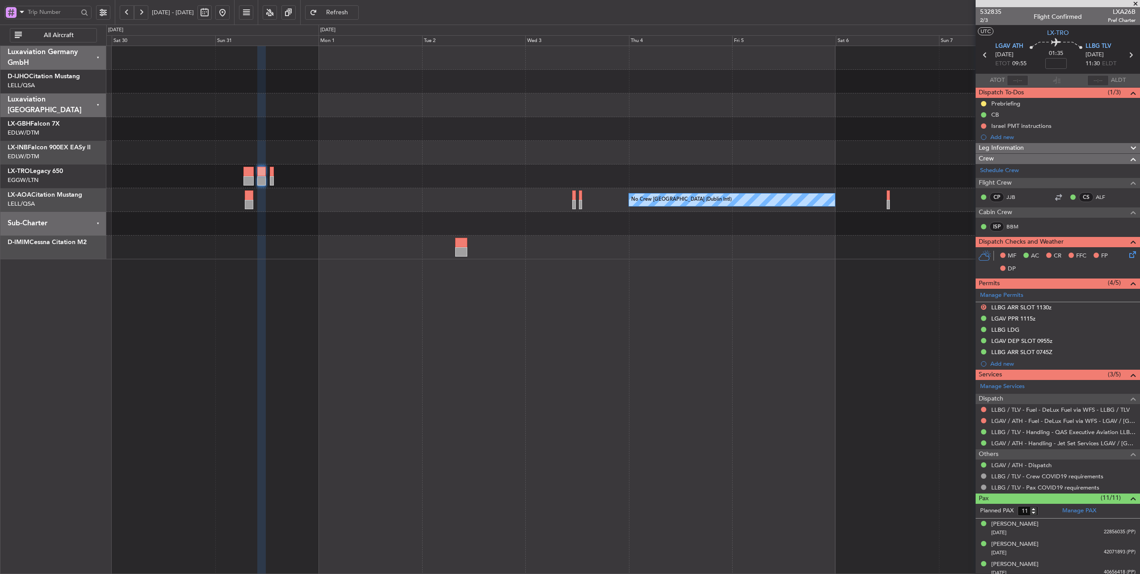
click at [240, 163] on div "Unplanned Maint [GEOGRAPHIC_DATA] (Al Maktoum Intl) Planned [GEOGRAPHIC_DATA] N…" at bounding box center [623, 152] width 1034 height 213
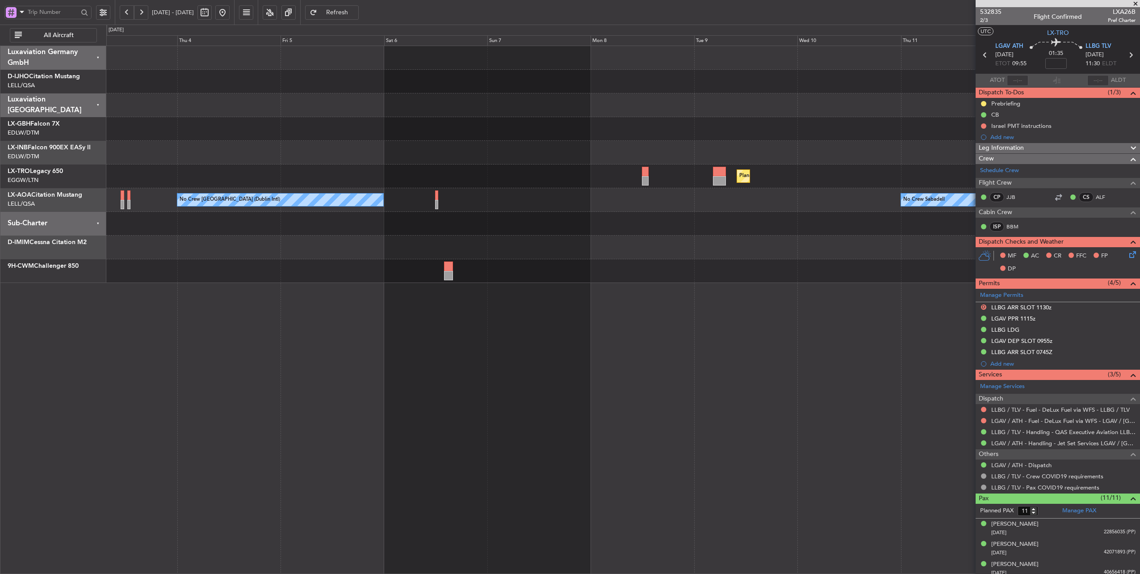
click at [176, 177] on div "Planned Maint Dusseldorf No Crew [GEOGRAPHIC_DATA] (Dublin Intl) No Crew Sabade…" at bounding box center [623, 164] width 1034 height 237
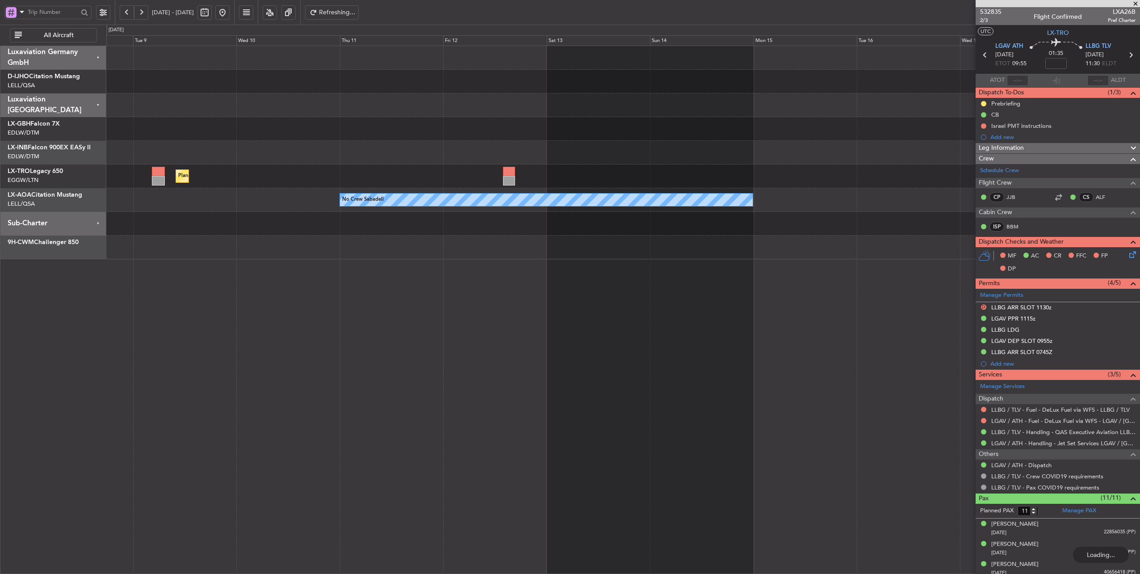
click at [391, 157] on div at bounding box center [623, 153] width 1034 height 24
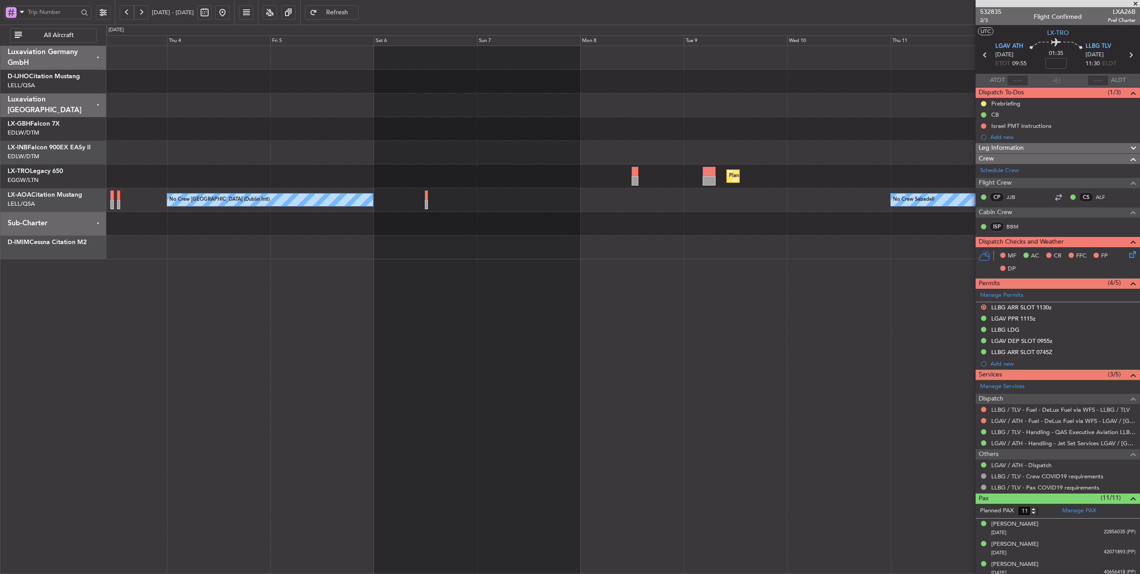
click at [890, 155] on div "Planned Maint Dusseldorf No Crew Sabadell No Crew [GEOGRAPHIC_DATA] (Dublin Int…" at bounding box center [623, 152] width 1034 height 213
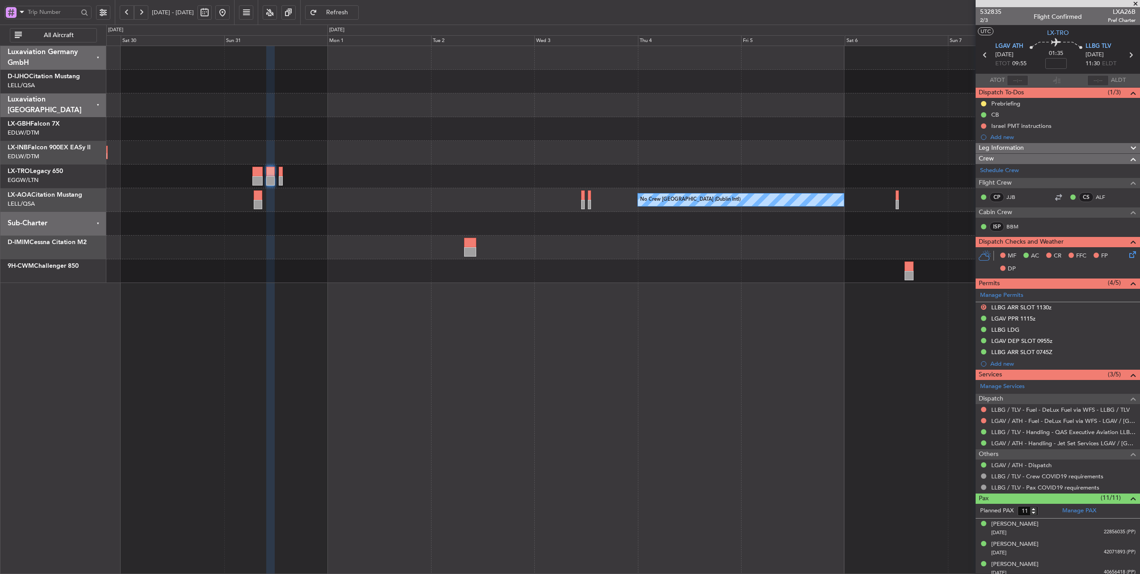
click at [653, 173] on div "Unplanned Maint [GEOGRAPHIC_DATA] (Al Maktoum Intl) Planned [GEOGRAPHIC_DATA] N…" at bounding box center [623, 164] width 1034 height 237
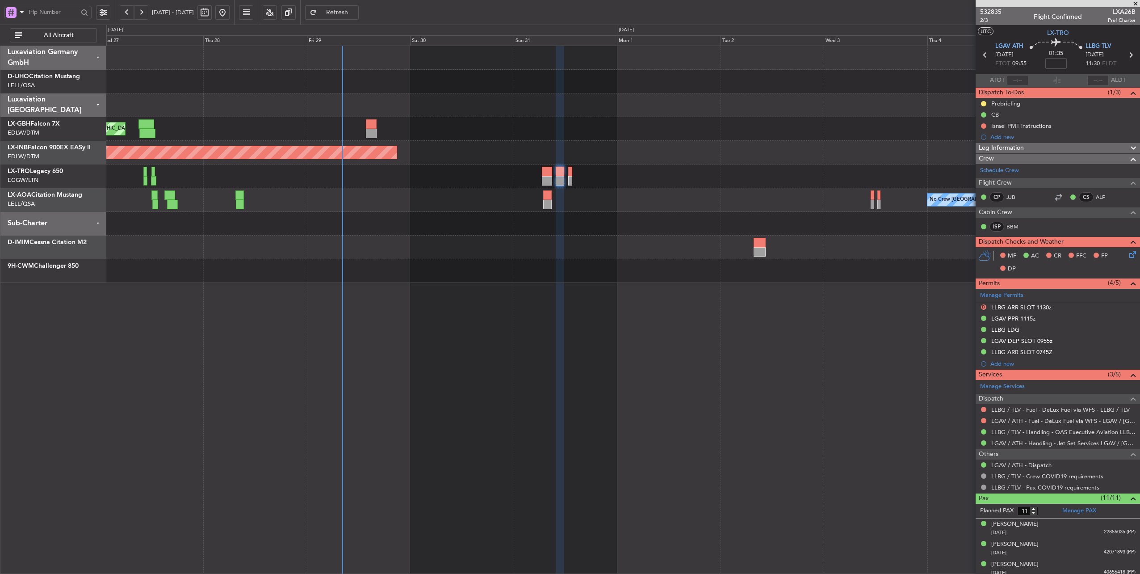
click at [584, 244] on div at bounding box center [623, 247] width 1034 height 24
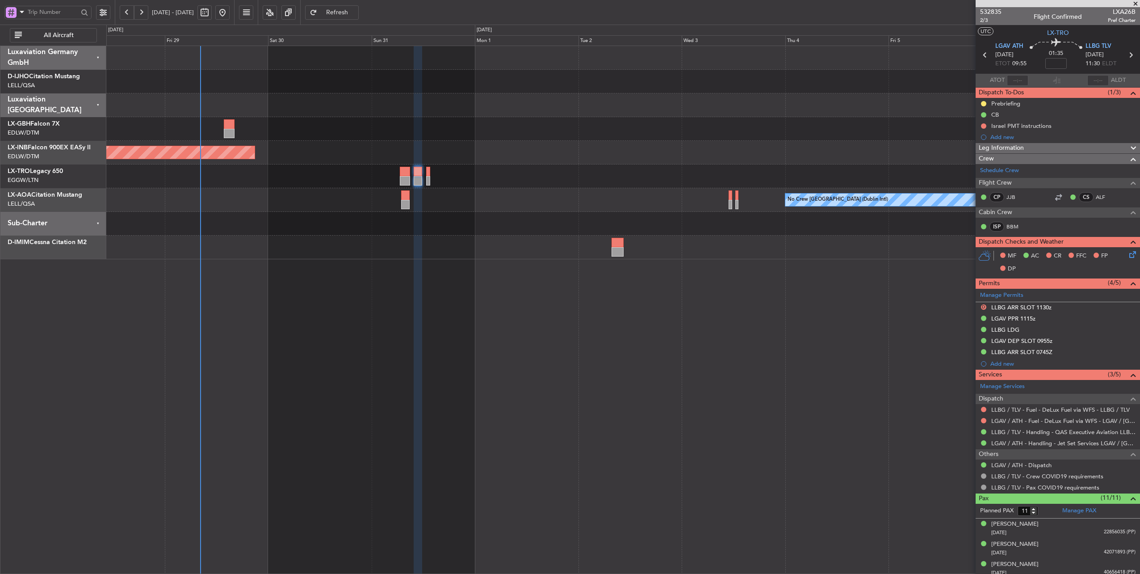
click at [470, 233] on div at bounding box center [623, 224] width 1034 height 24
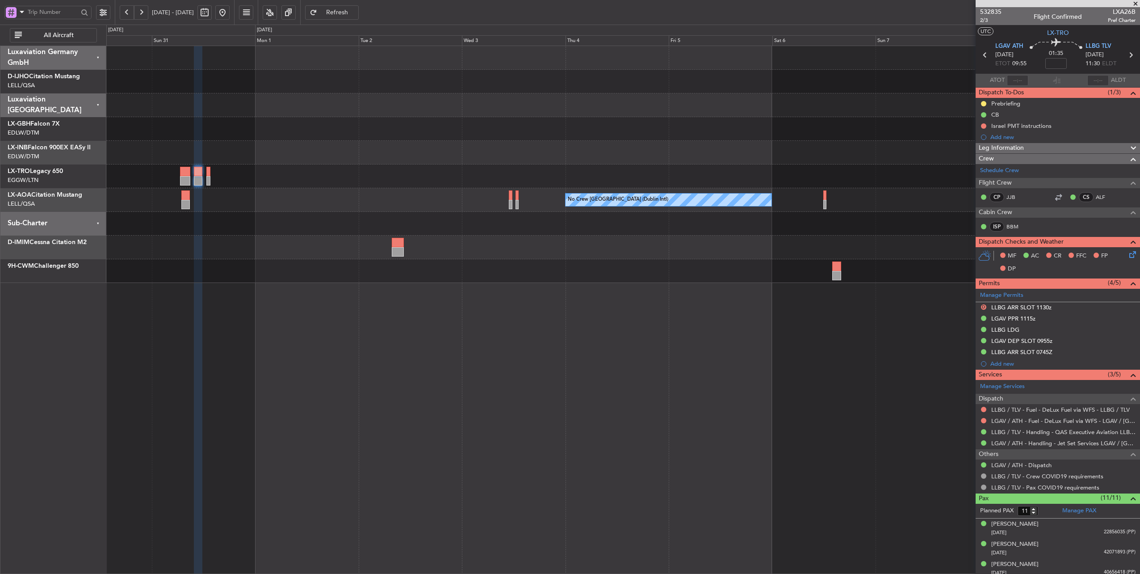
click at [591, 187] on div "Planned Maint Dusseldorf" at bounding box center [623, 176] width 1034 height 24
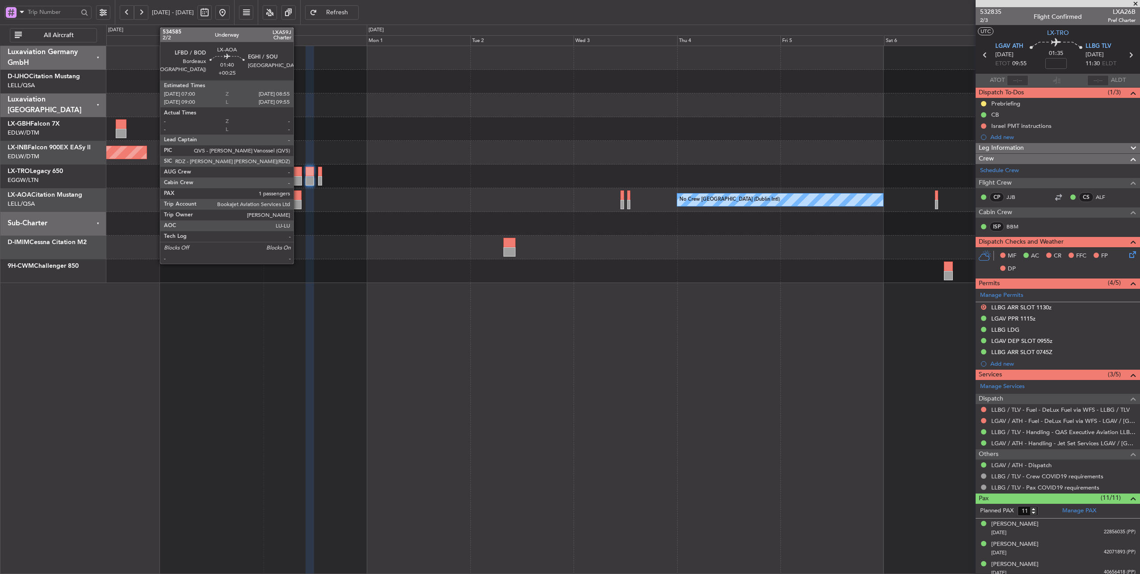
click at [298, 198] on div at bounding box center [297, 194] width 8 height 9
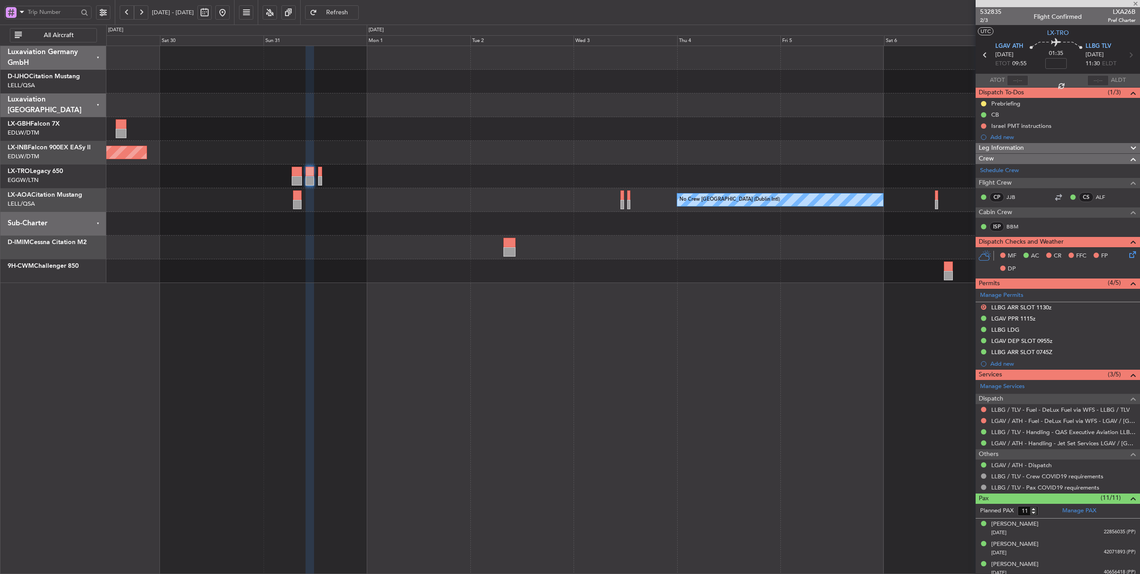
type input "+00:25"
type input "1"
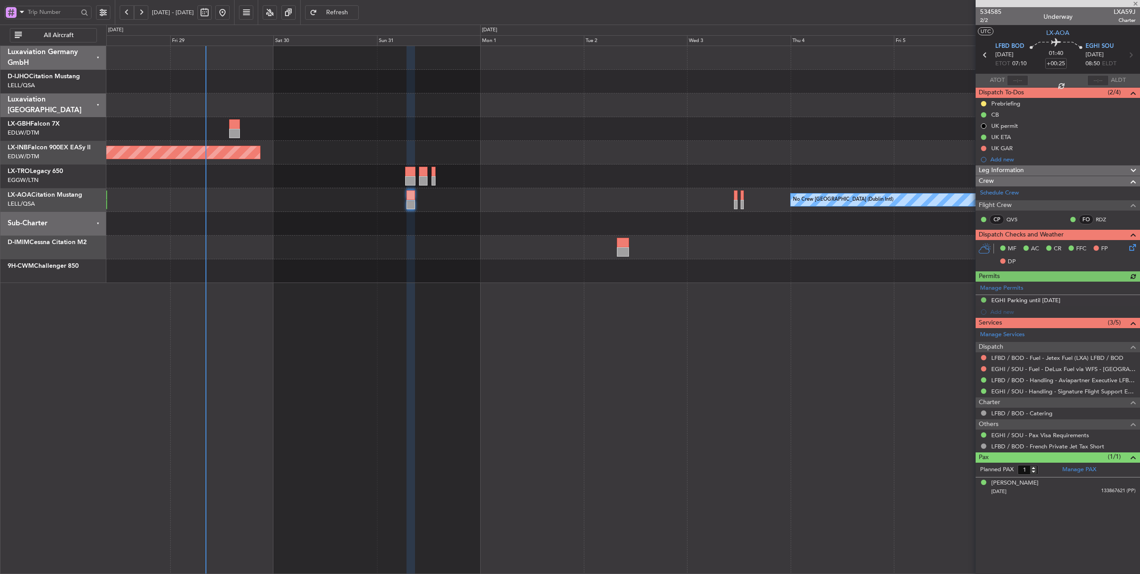
click at [582, 190] on div "No Crew [GEOGRAPHIC_DATA] (Dublin Intl) No Crew Barcelona ([GEOGRAPHIC_DATA])" at bounding box center [623, 200] width 1034 height 24
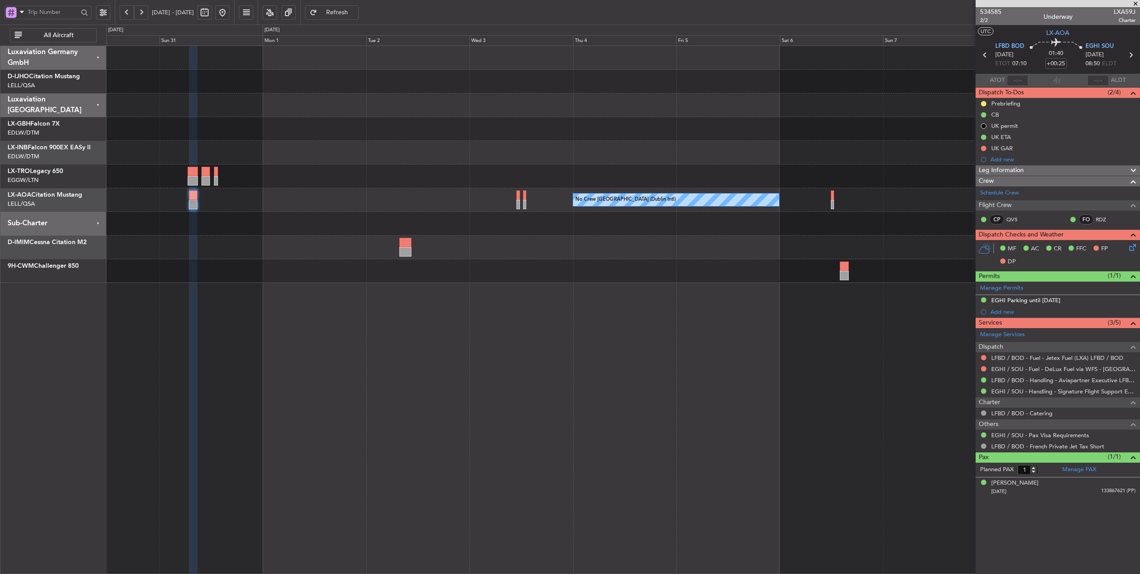
click at [176, 214] on div at bounding box center [623, 224] width 1034 height 24
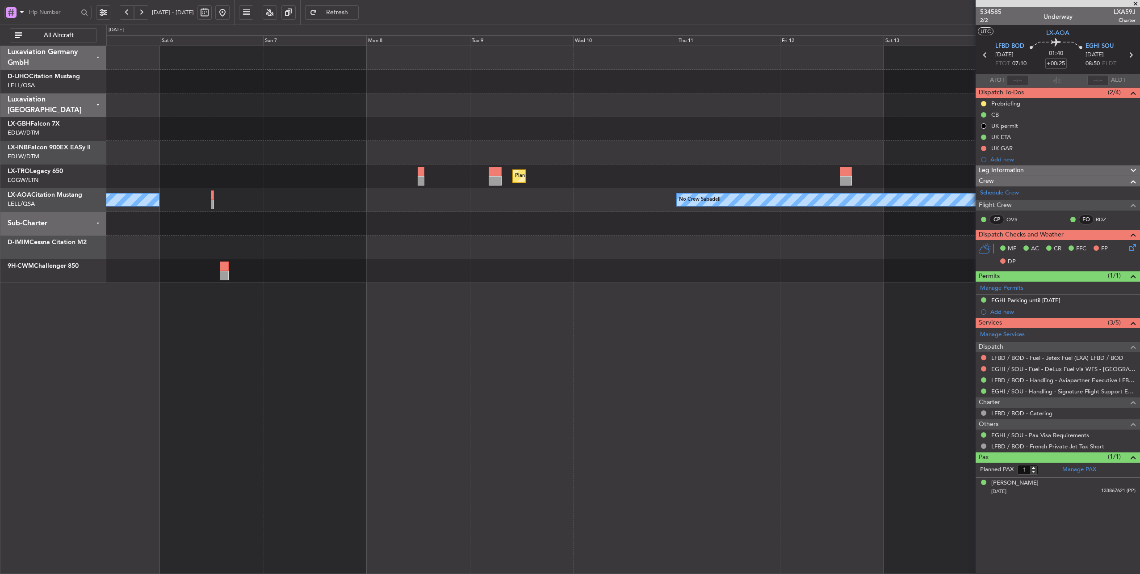
click at [343, 235] on div "Planned Maint Nurnberg Planned [GEOGRAPHIC_DATA] No Crew [GEOGRAPHIC_DATA] (Dub…" at bounding box center [623, 164] width 1034 height 237
